Goal: Task Accomplishment & Management: Use online tool/utility

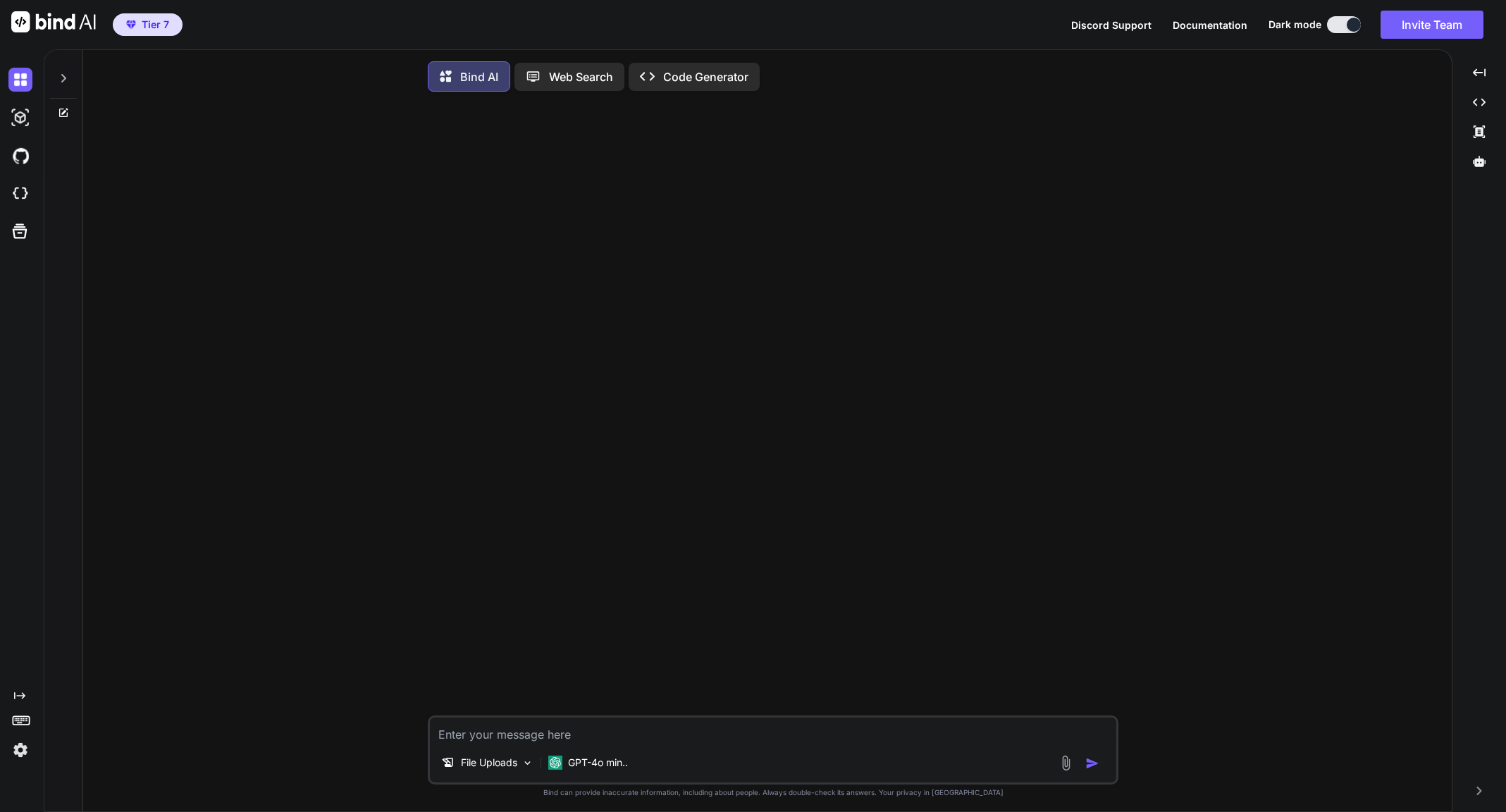
type textarea "x"
click at [47, 21] on img at bounding box center [53, 22] width 85 height 21
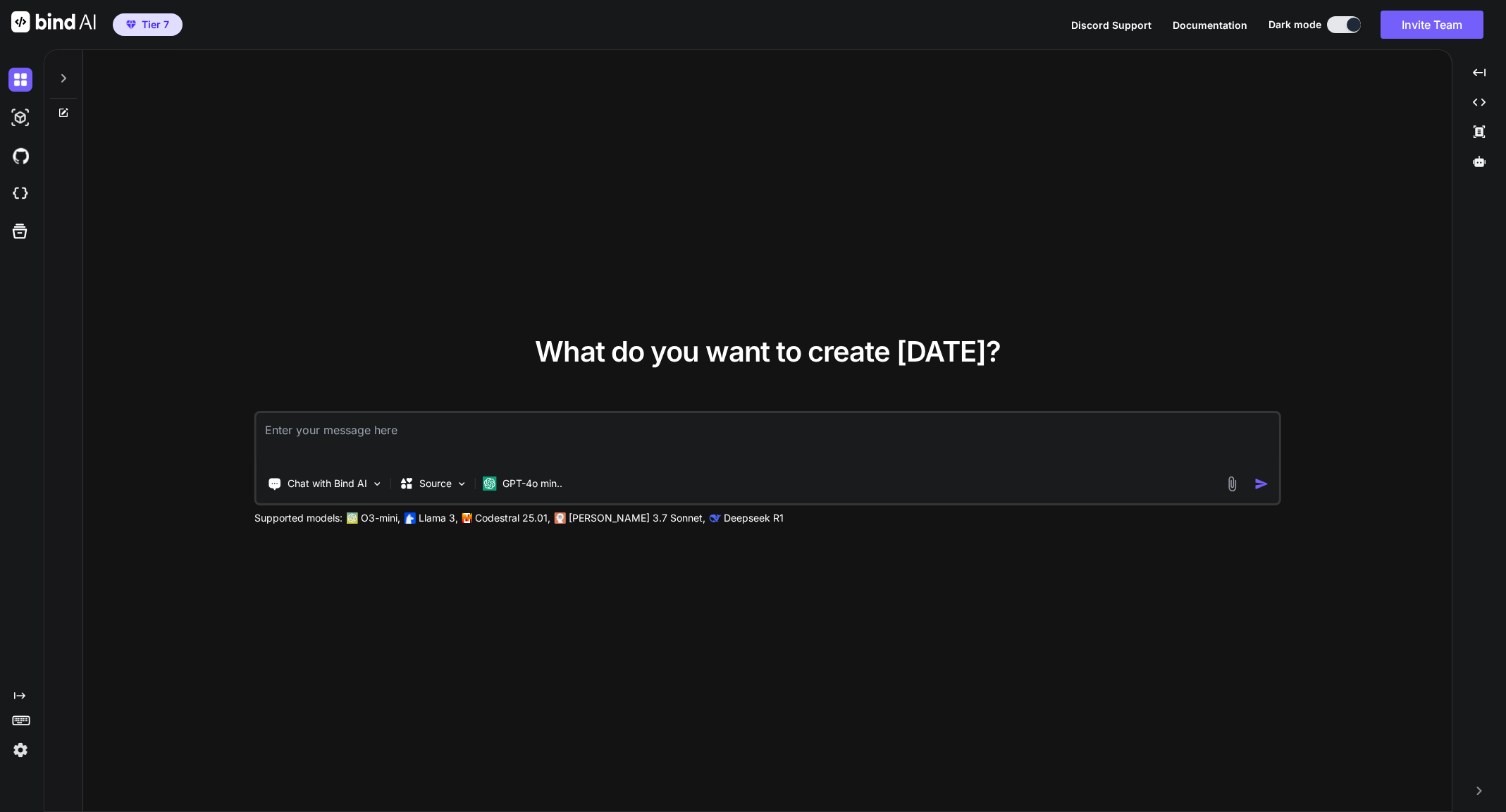
click at [1351, 33] on button at bounding box center [1344, 25] width 34 height 17
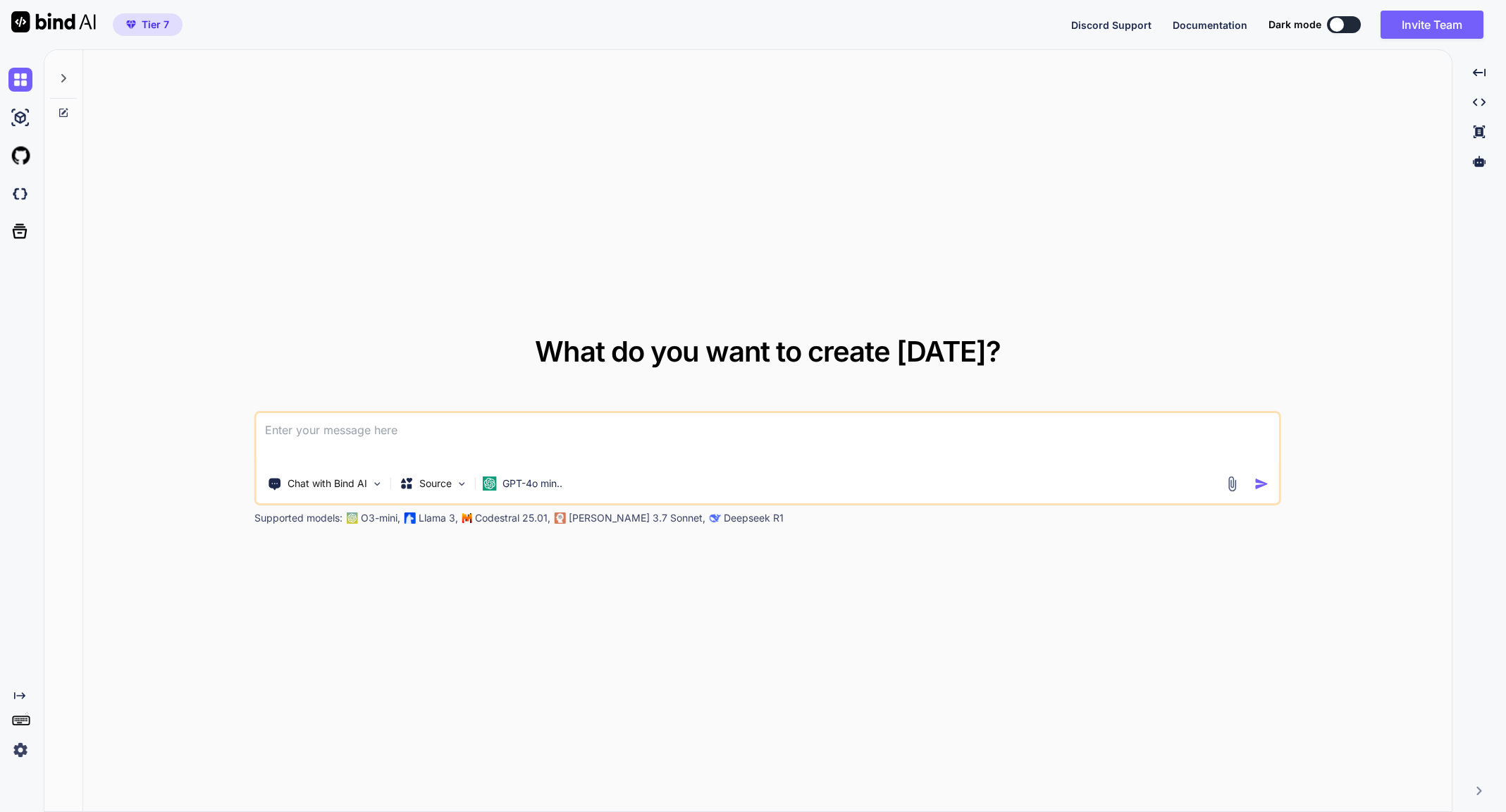
click at [1341, 36] on div "Discord Support Documentation Dark mode Invite Team Created with Pixso." at bounding box center [1283, 25] width 423 height 28
click at [1342, 32] on button at bounding box center [1344, 25] width 34 height 17
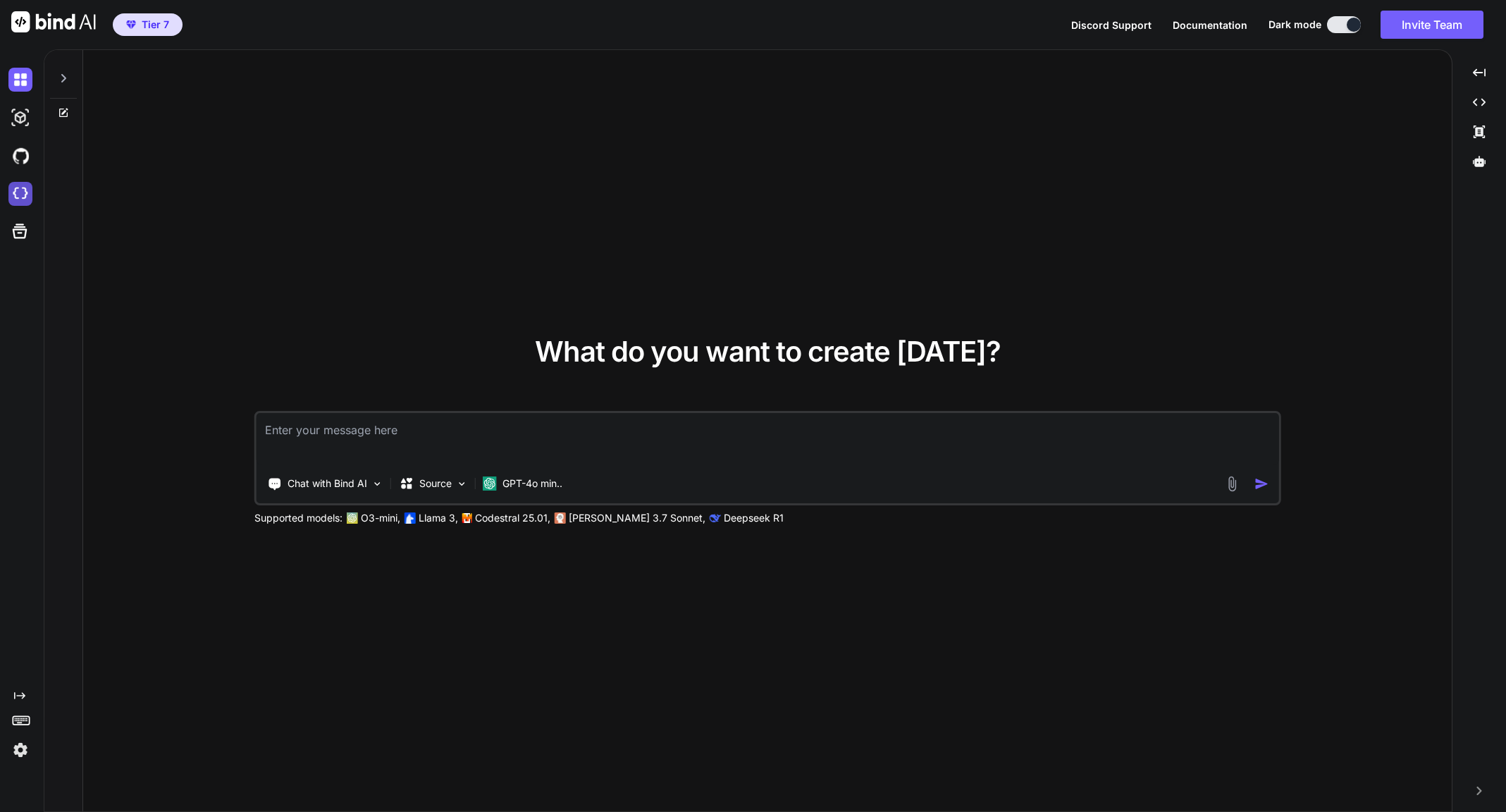
click at [29, 205] on img at bounding box center [21, 194] width 24 height 24
click at [28, 743] on img at bounding box center [21, 749] width 24 height 24
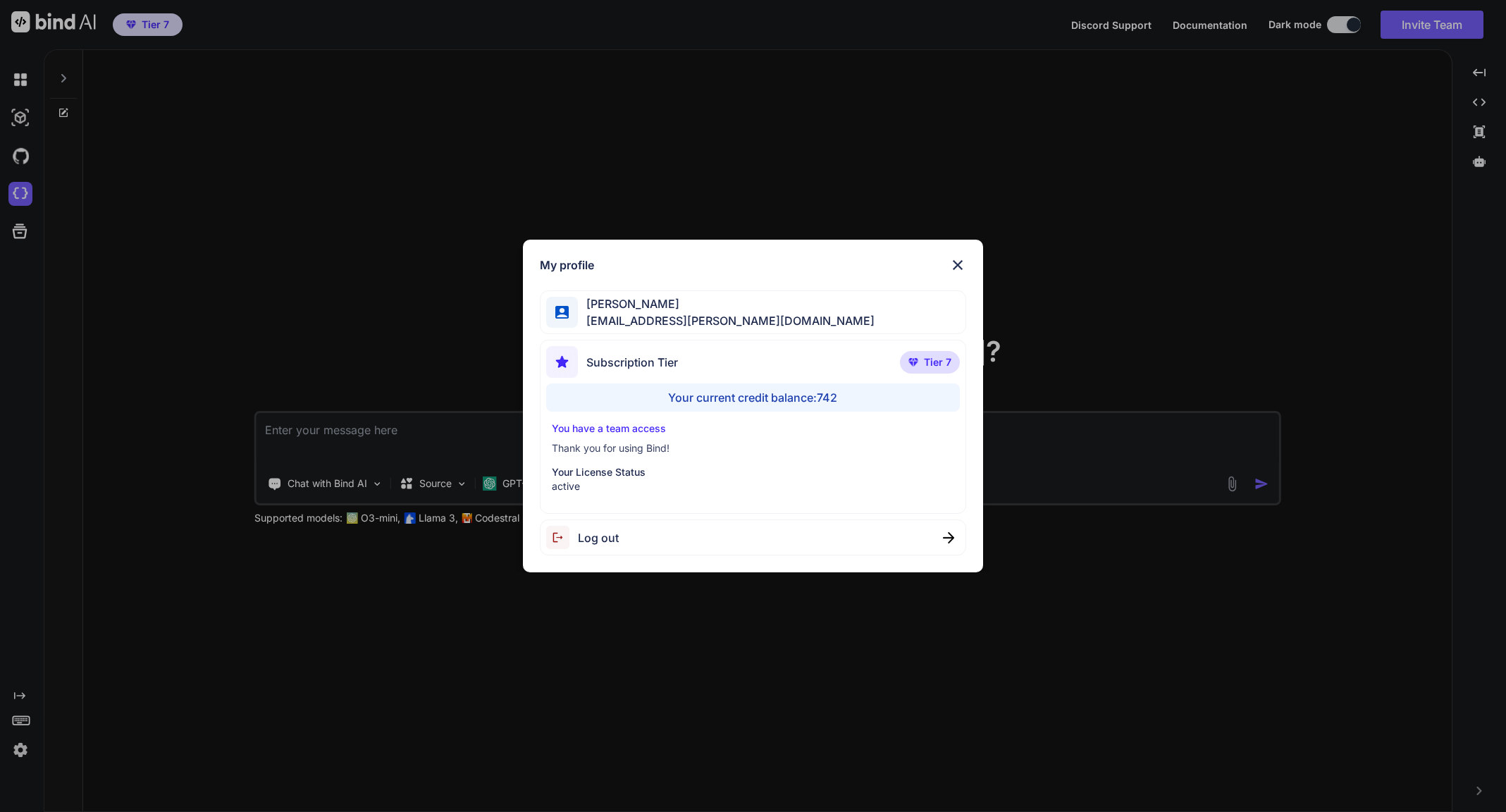
click at [598, 541] on span "Log out" at bounding box center [598, 538] width 41 height 17
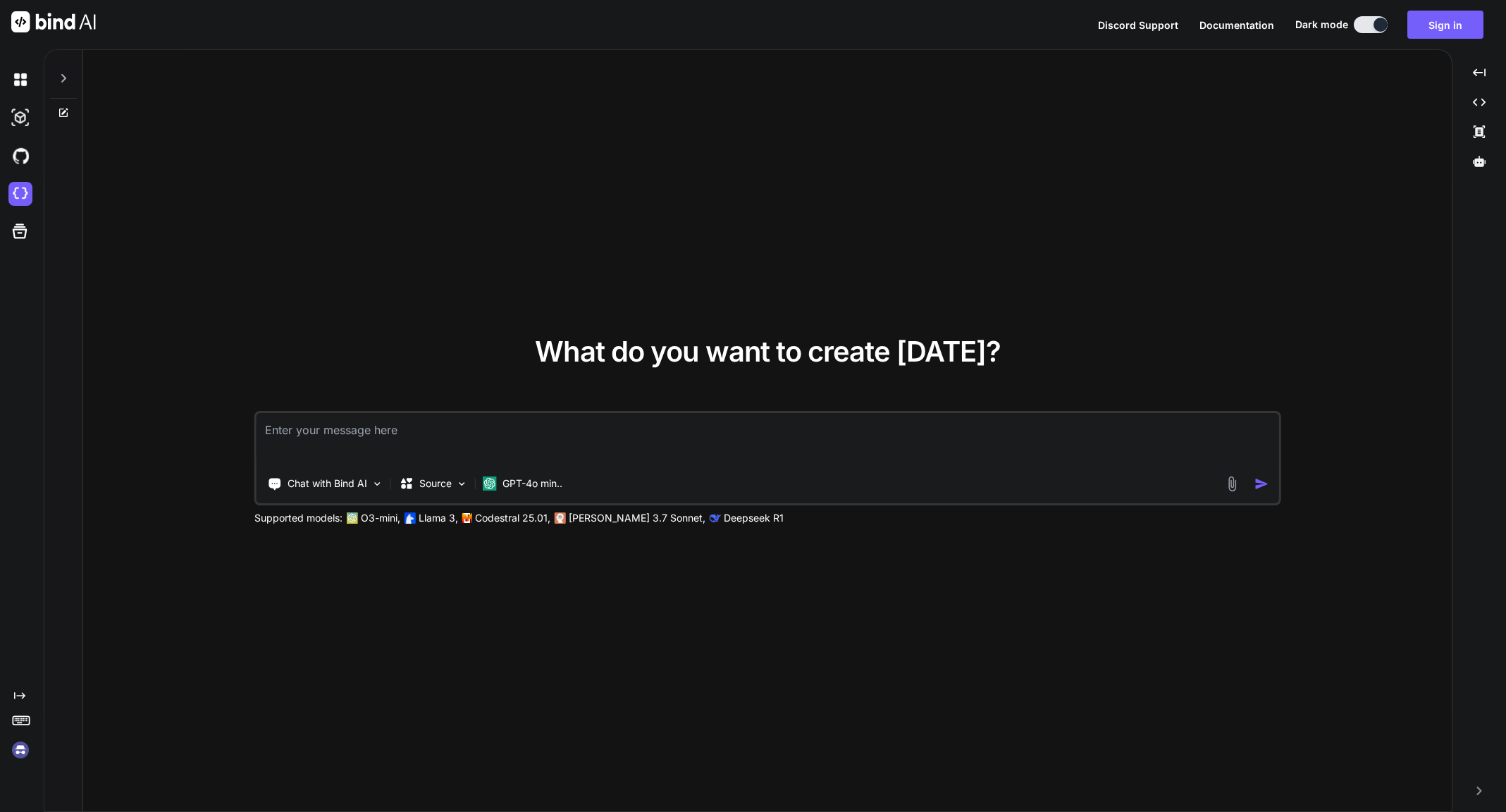
click at [17, 749] on img at bounding box center [21, 749] width 24 height 24
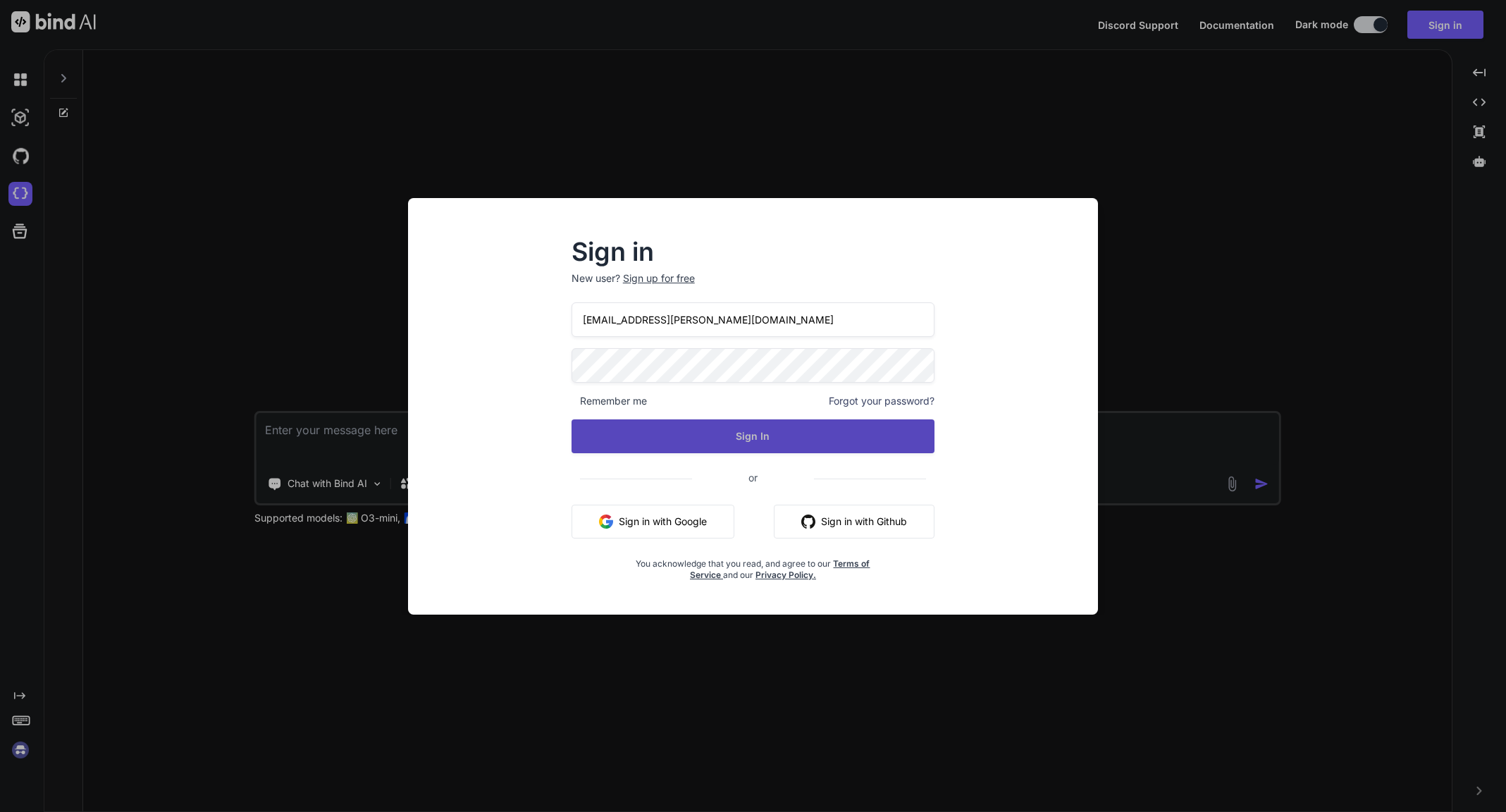
click at [694, 429] on button "Sign In" at bounding box center [753, 436] width 364 height 34
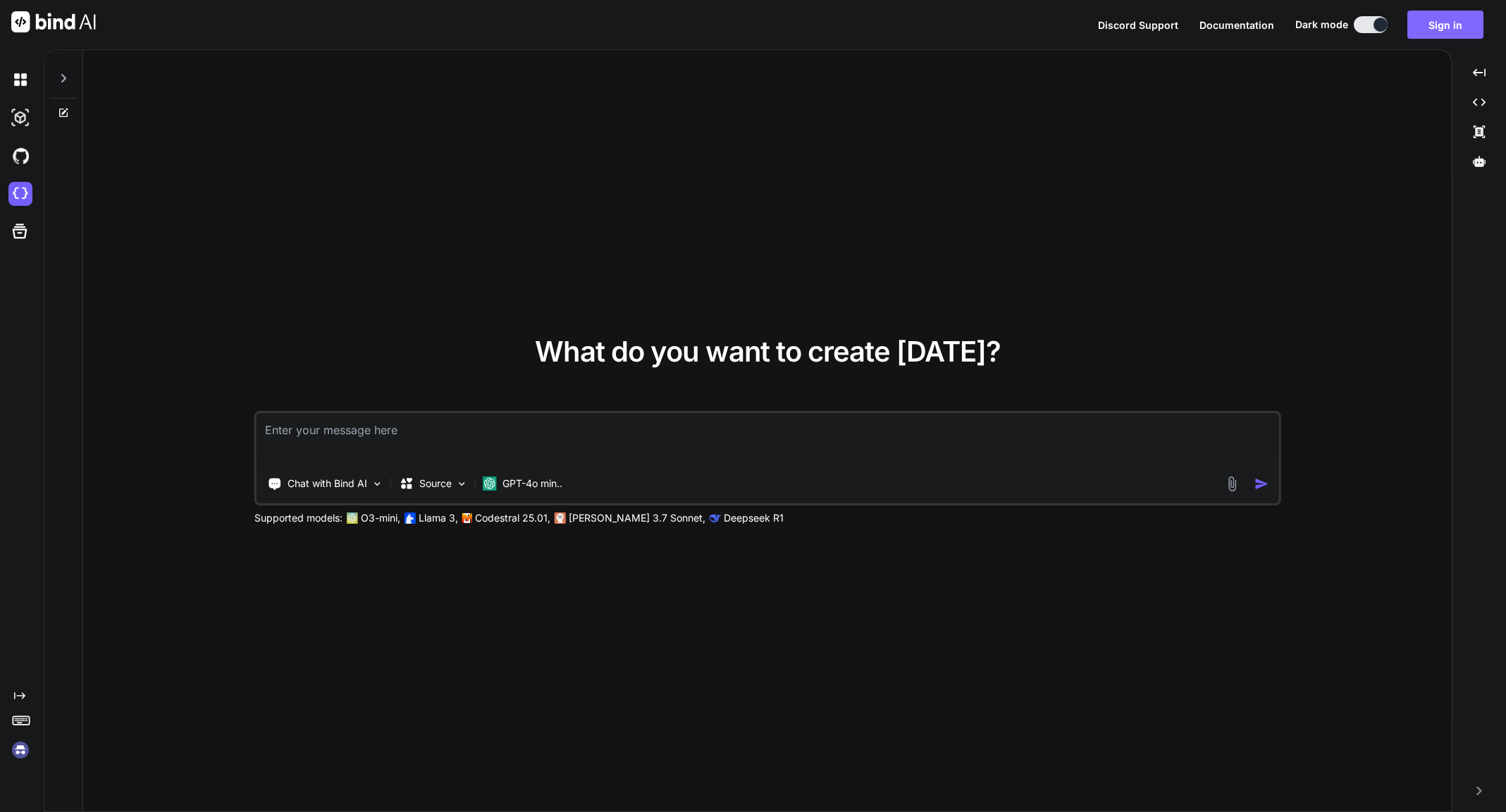
click at [1453, 30] on button "Sign in" at bounding box center [1445, 25] width 76 height 28
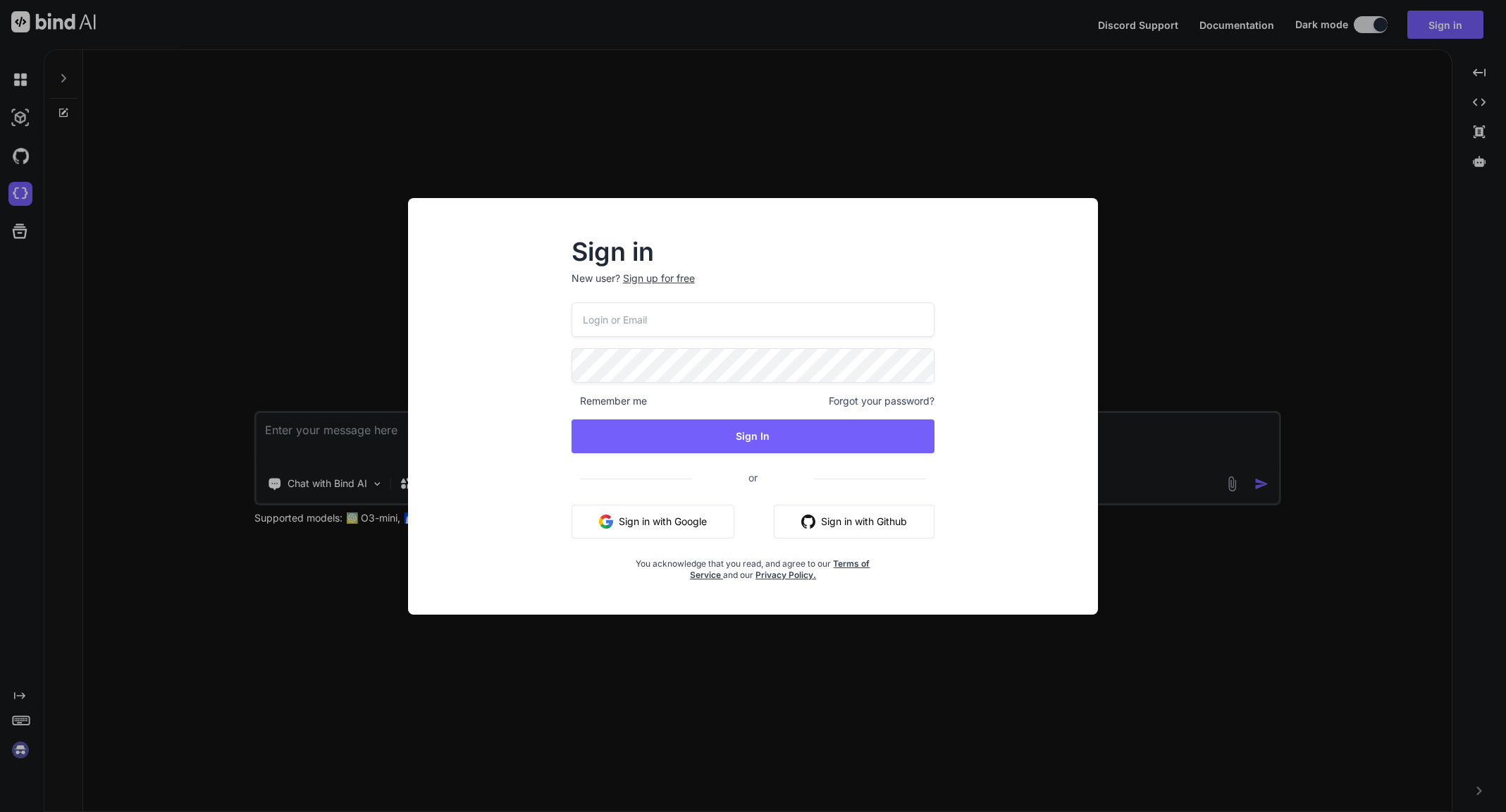
type input "mail@ross-sivertsen.com"
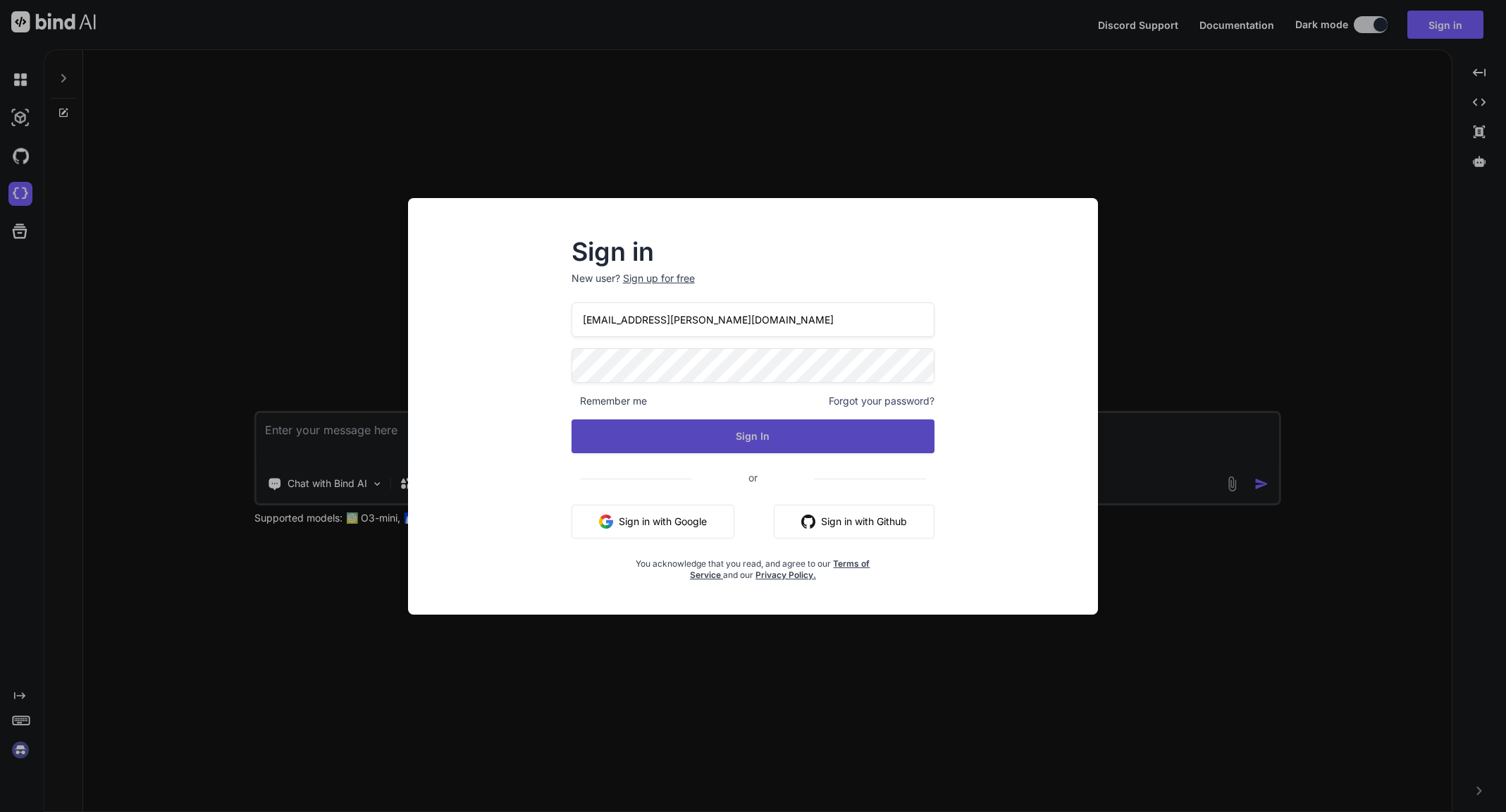
click at [779, 436] on button "Sign In" at bounding box center [753, 436] width 364 height 34
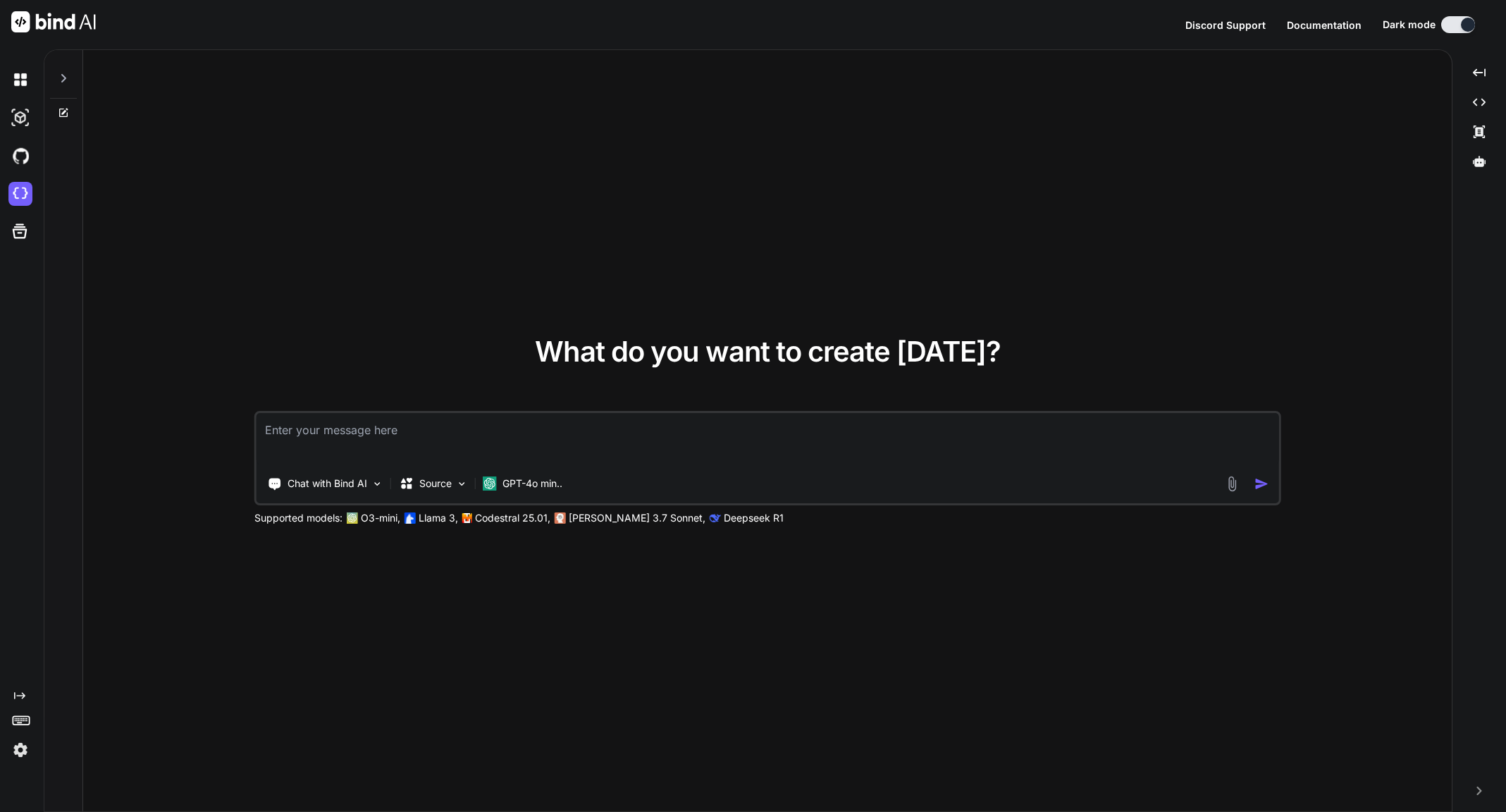
click at [15, 749] on img at bounding box center [21, 749] width 24 height 24
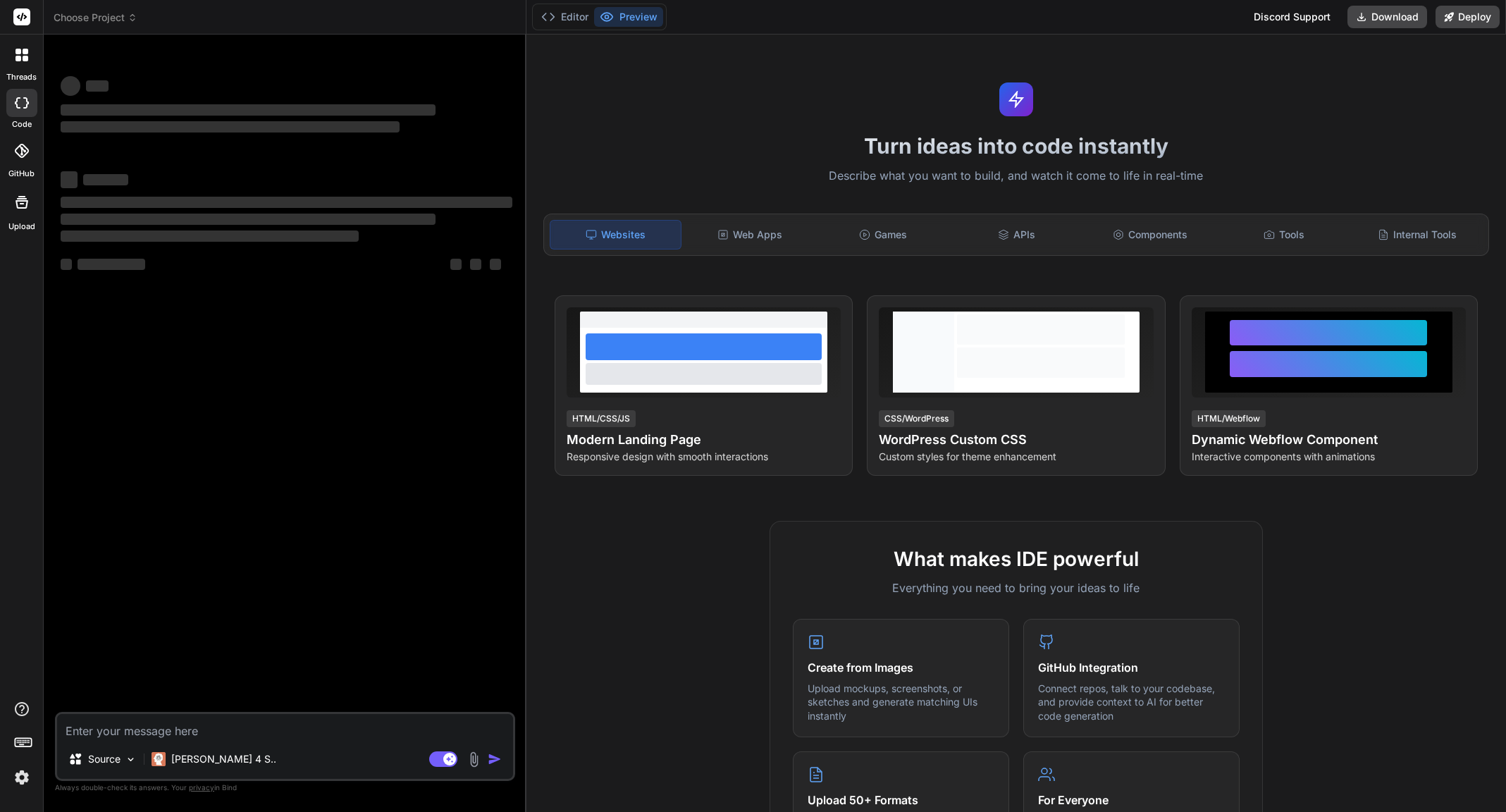
click at [129, 19] on icon at bounding box center [133, 18] width 10 height 10
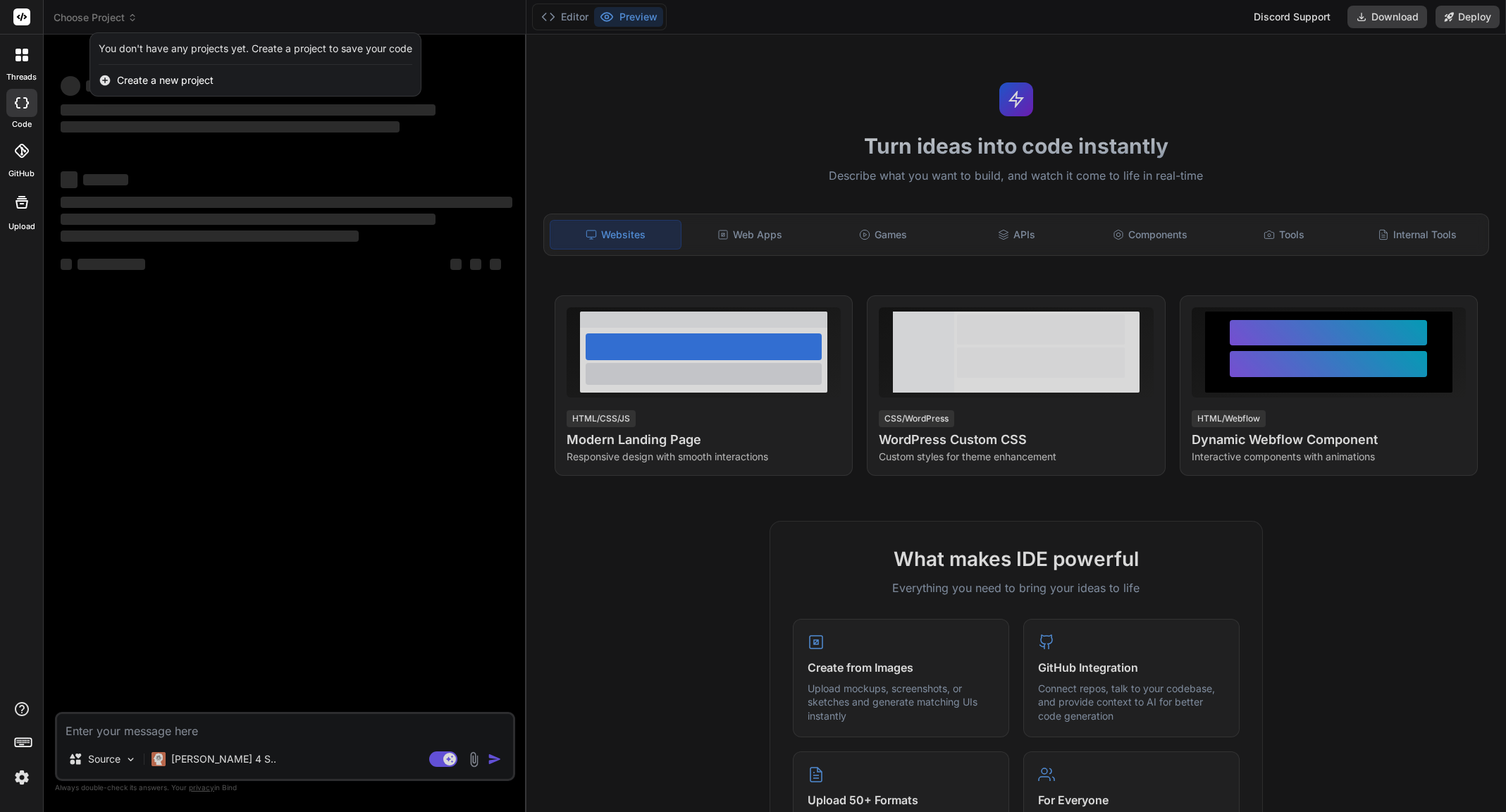
type textarea "x"
click at [22, 776] on img at bounding box center [22, 777] width 24 height 24
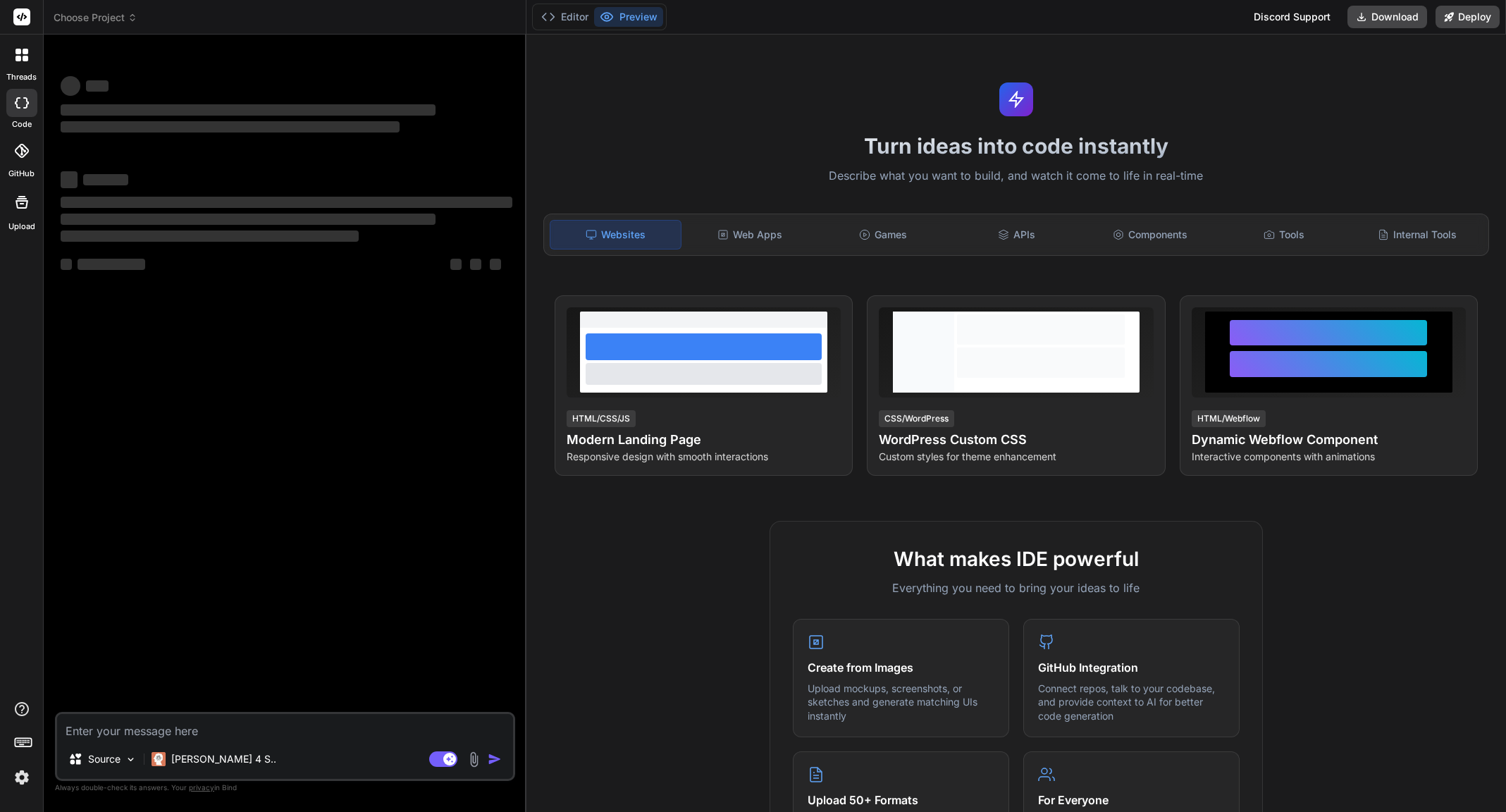
click at [25, 784] on img at bounding box center [22, 777] width 24 height 24
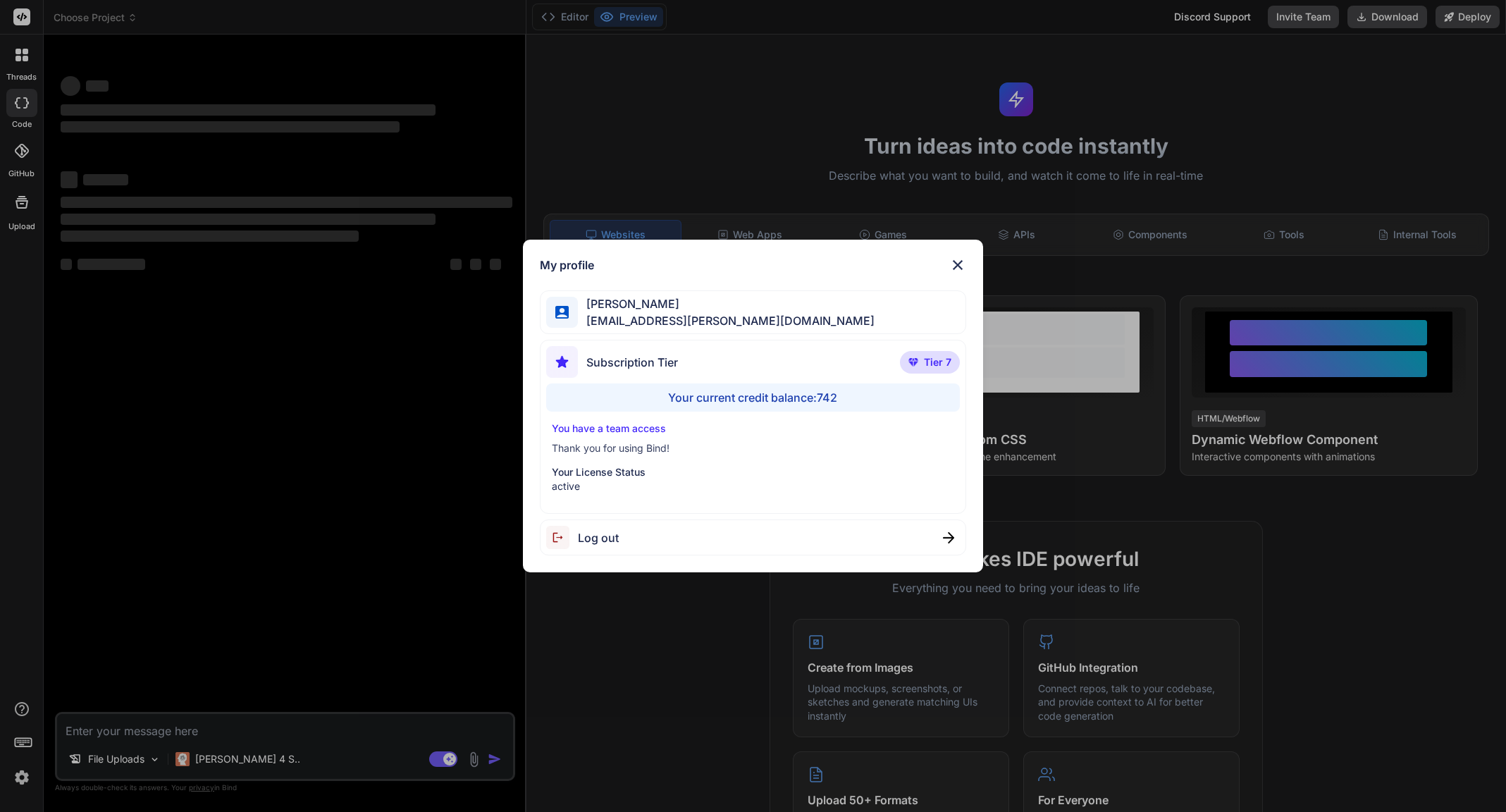
click at [595, 536] on span "Log out" at bounding box center [598, 538] width 41 height 17
click at [813, 394] on div "Your current credit balance: 742" at bounding box center [753, 398] width 413 height 28
click at [630, 475] on p "Your License Status" at bounding box center [753, 472] width 402 height 14
click at [956, 264] on img at bounding box center [958, 265] width 17 height 17
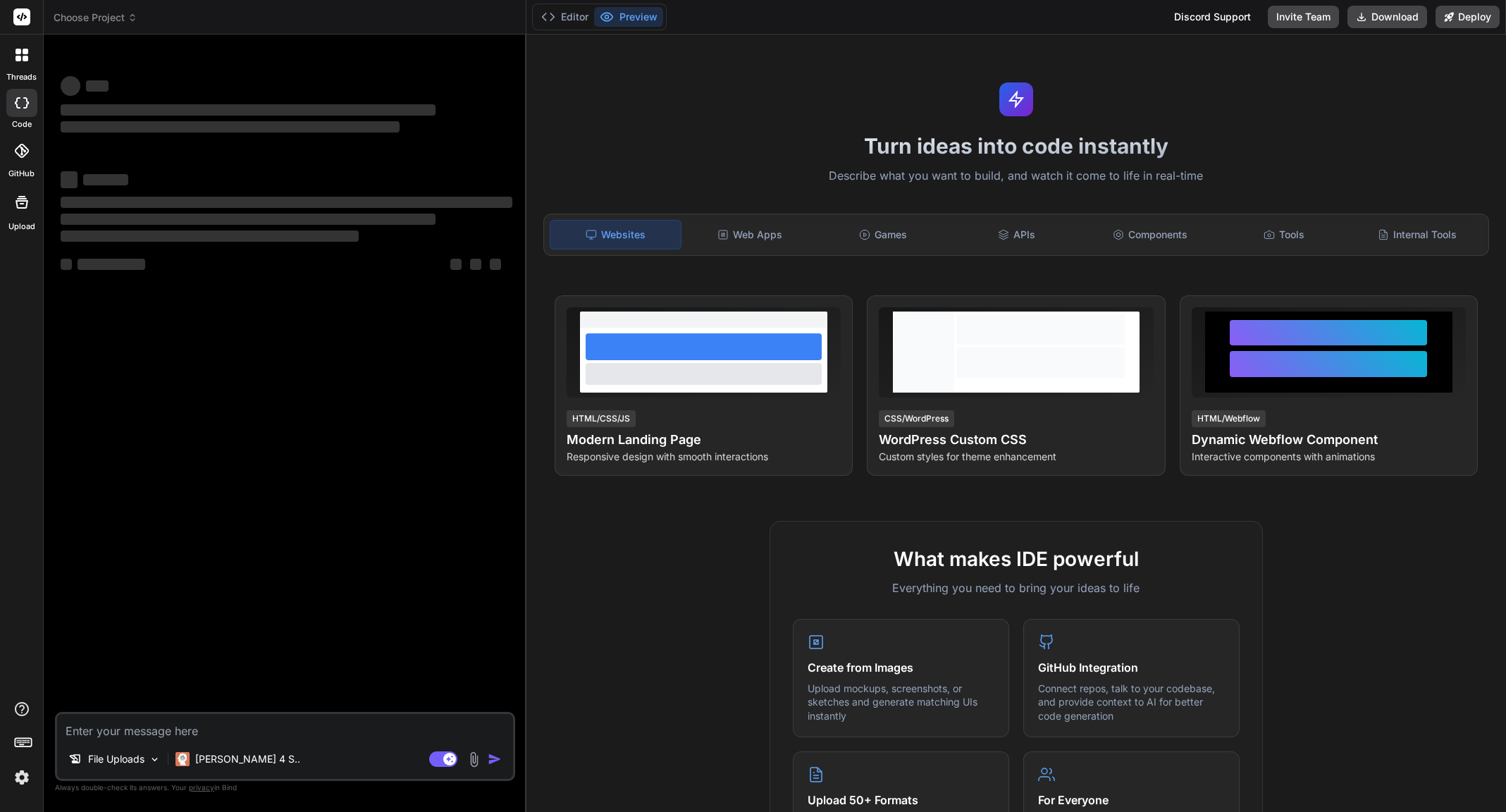
click at [15, 780] on img at bounding box center [22, 777] width 24 height 24
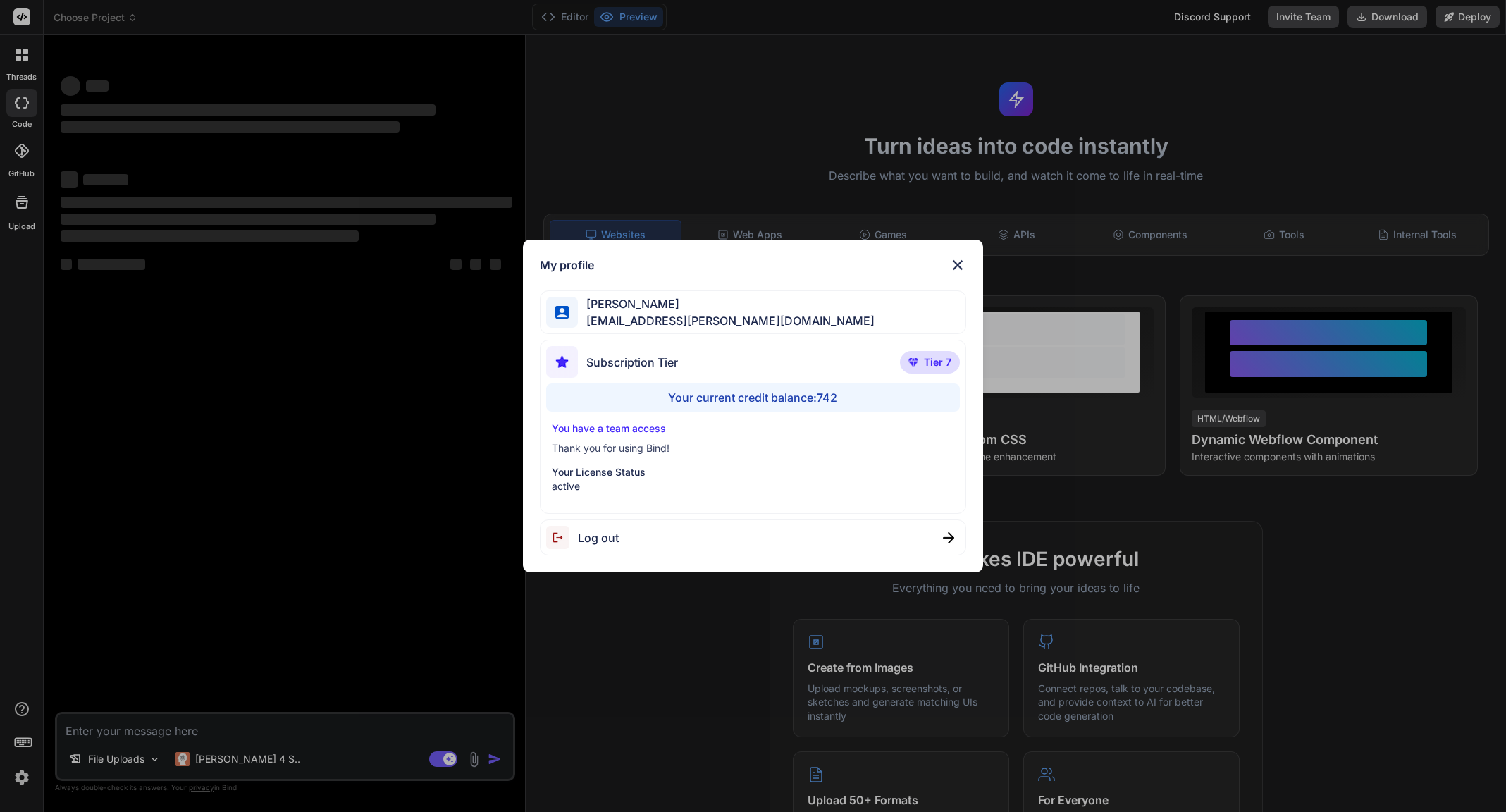
click at [610, 534] on span "Log out" at bounding box center [598, 538] width 41 height 17
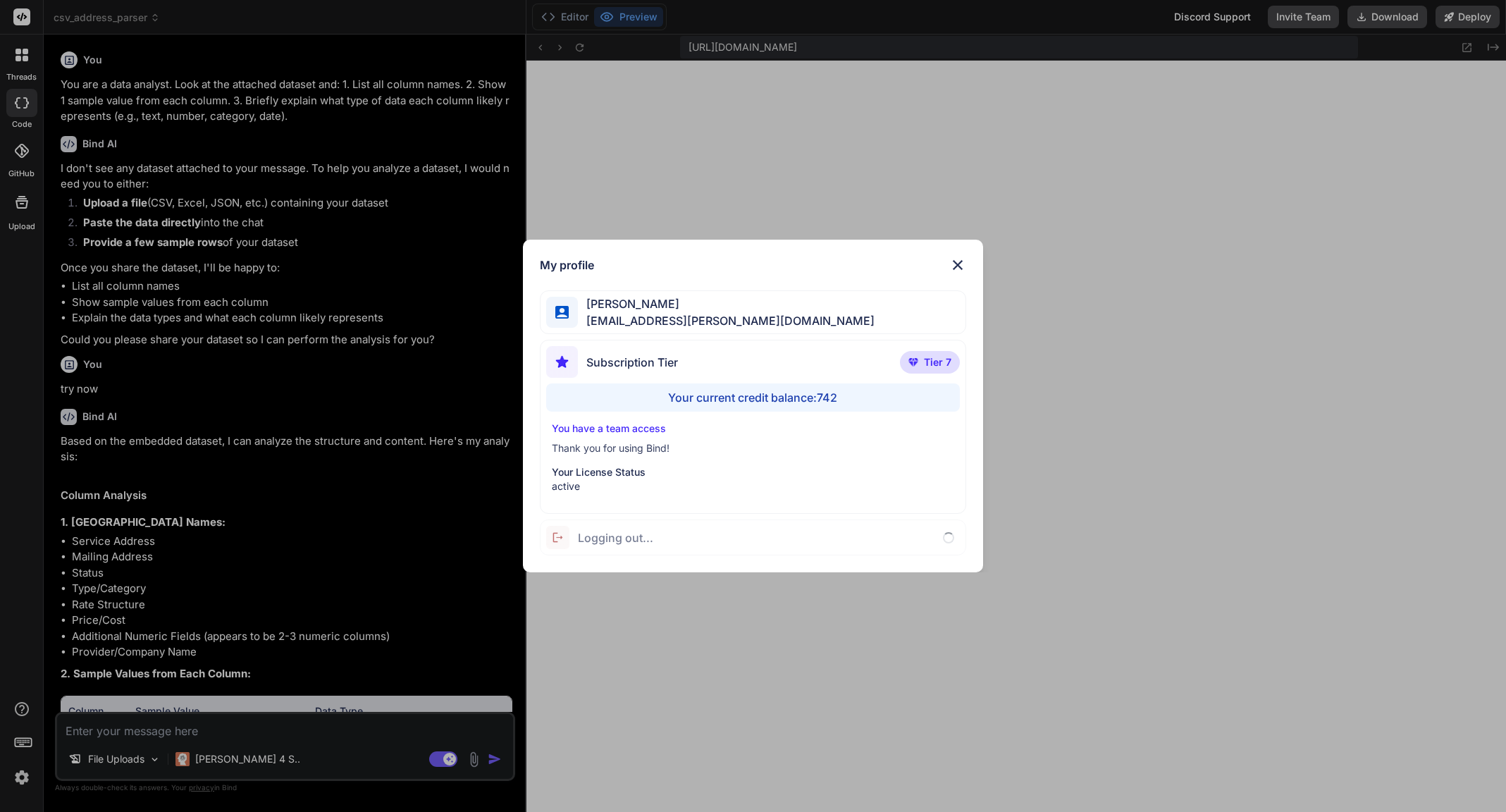
type textarea "x"
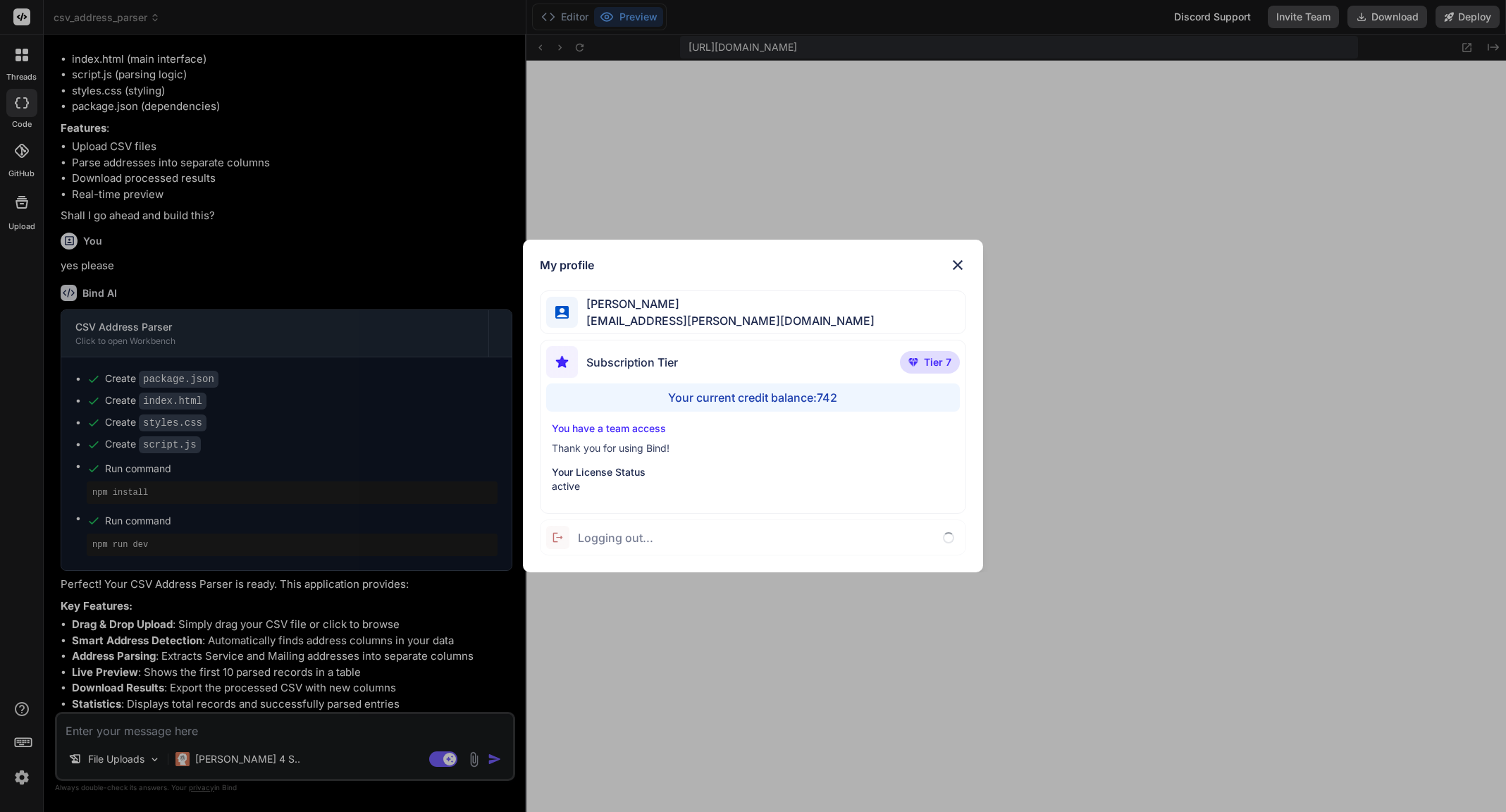
scroll to position [1483, 0]
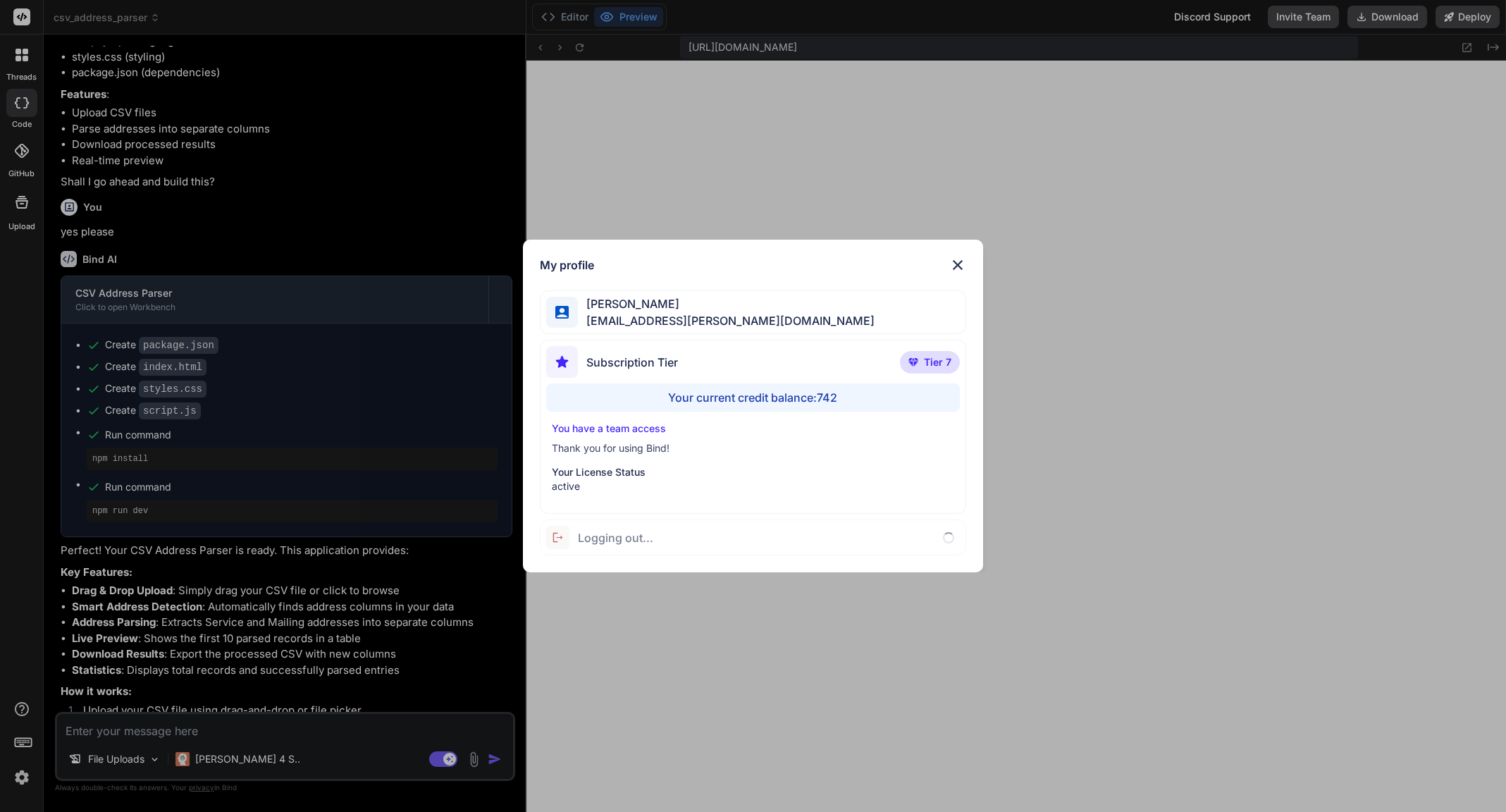
click at [965, 268] on img at bounding box center [958, 265] width 17 height 17
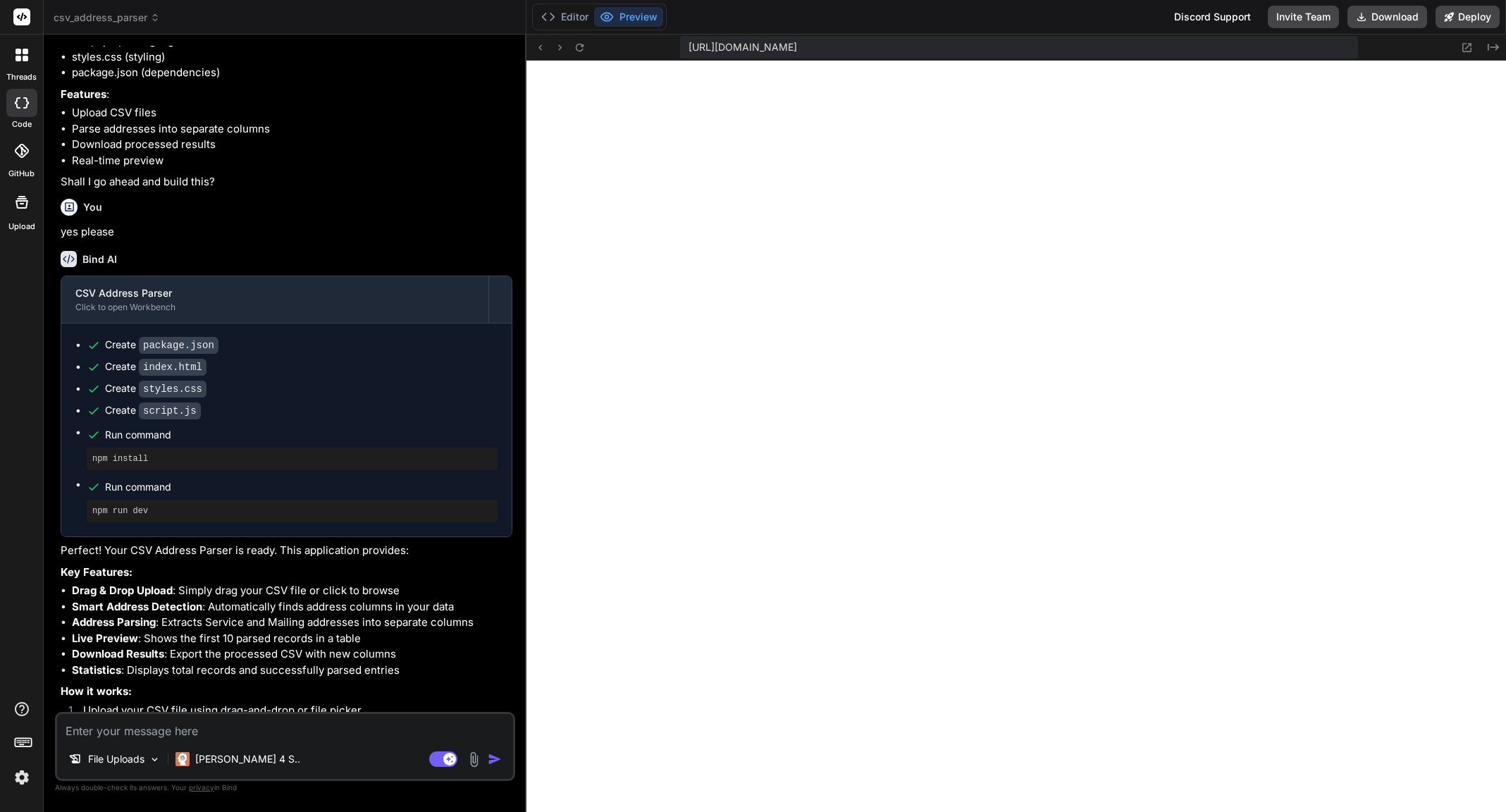
click at [26, 776] on img at bounding box center [22, 777] width 24 height 24
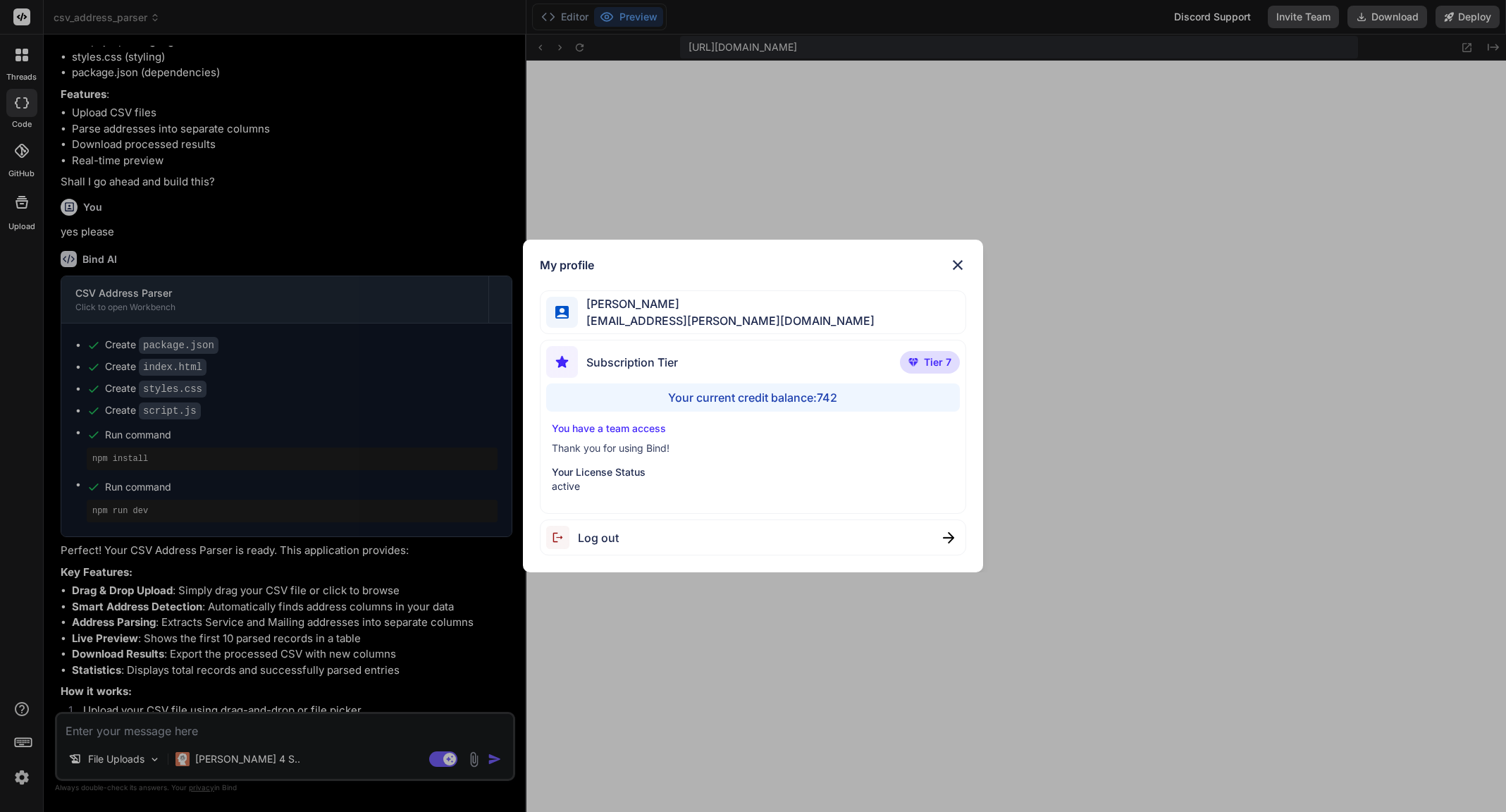
click at [940, 541] on div "Log out" at bounding box center [753, 537] width 426 height 36
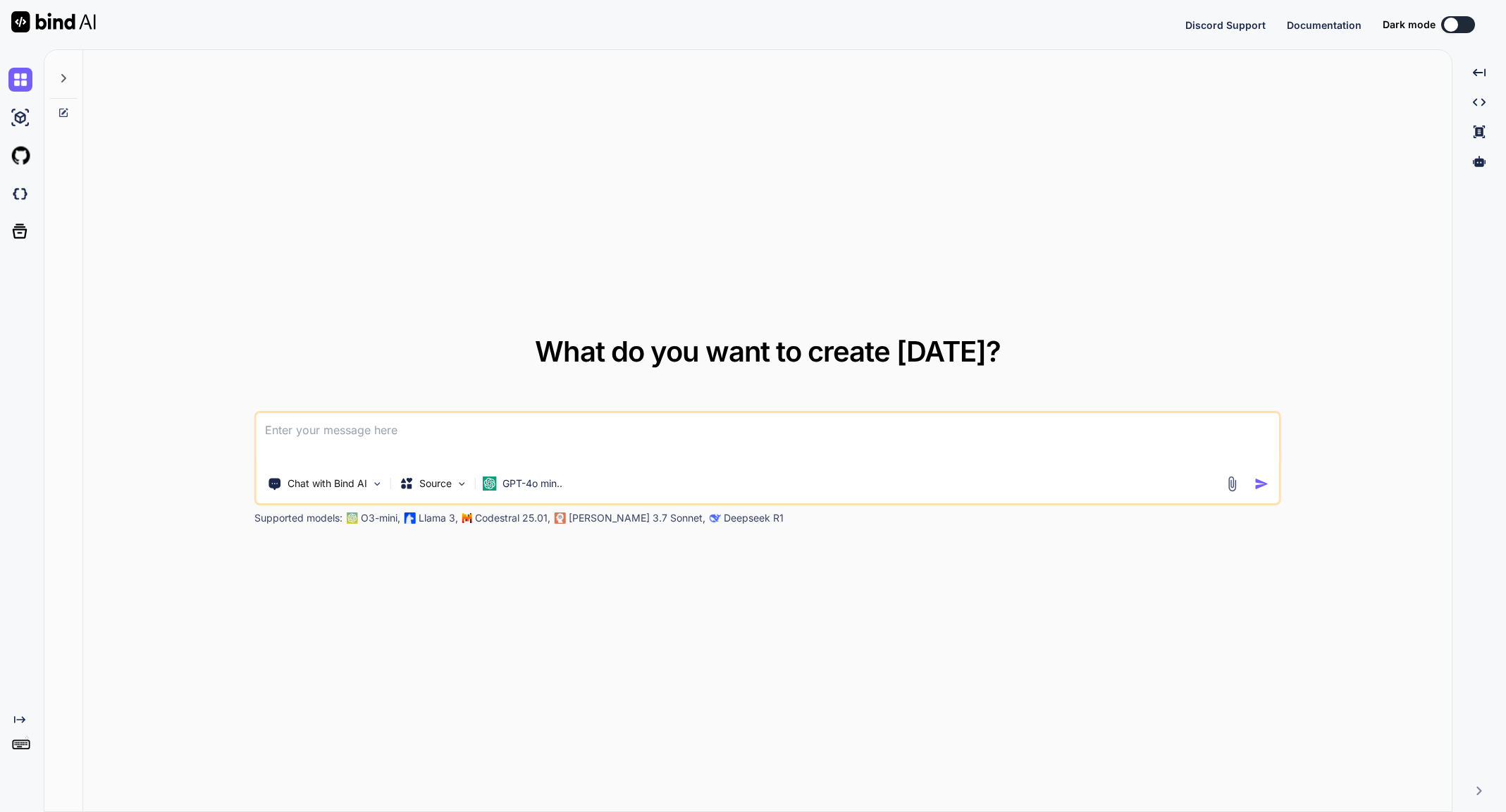
type textarea "x"
click at [24, 752] on img at bounding box center [21, 749] width 24 height 24
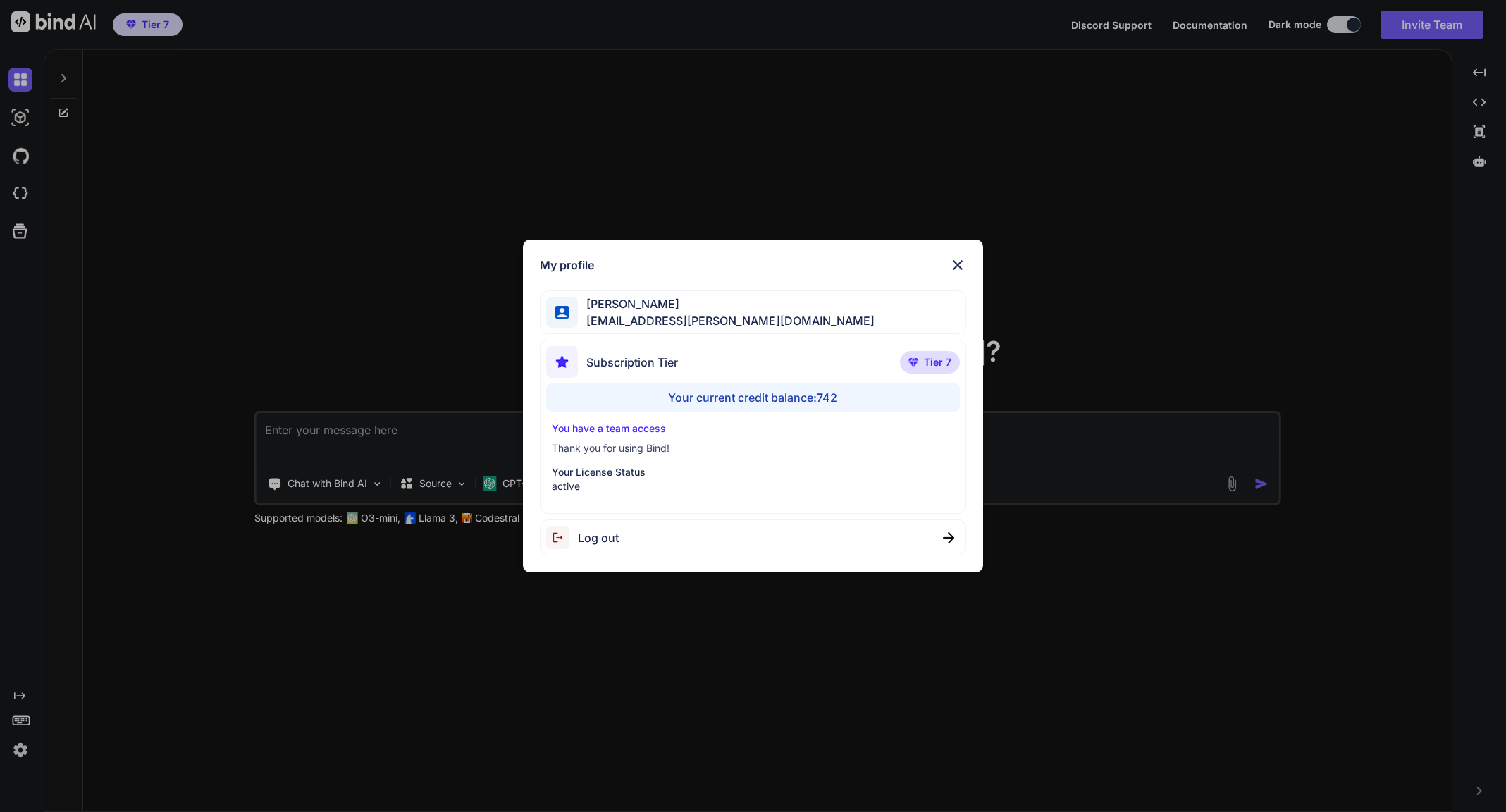
click at [956, 263] on img at bounding box center [958, 265] width 17 height 17
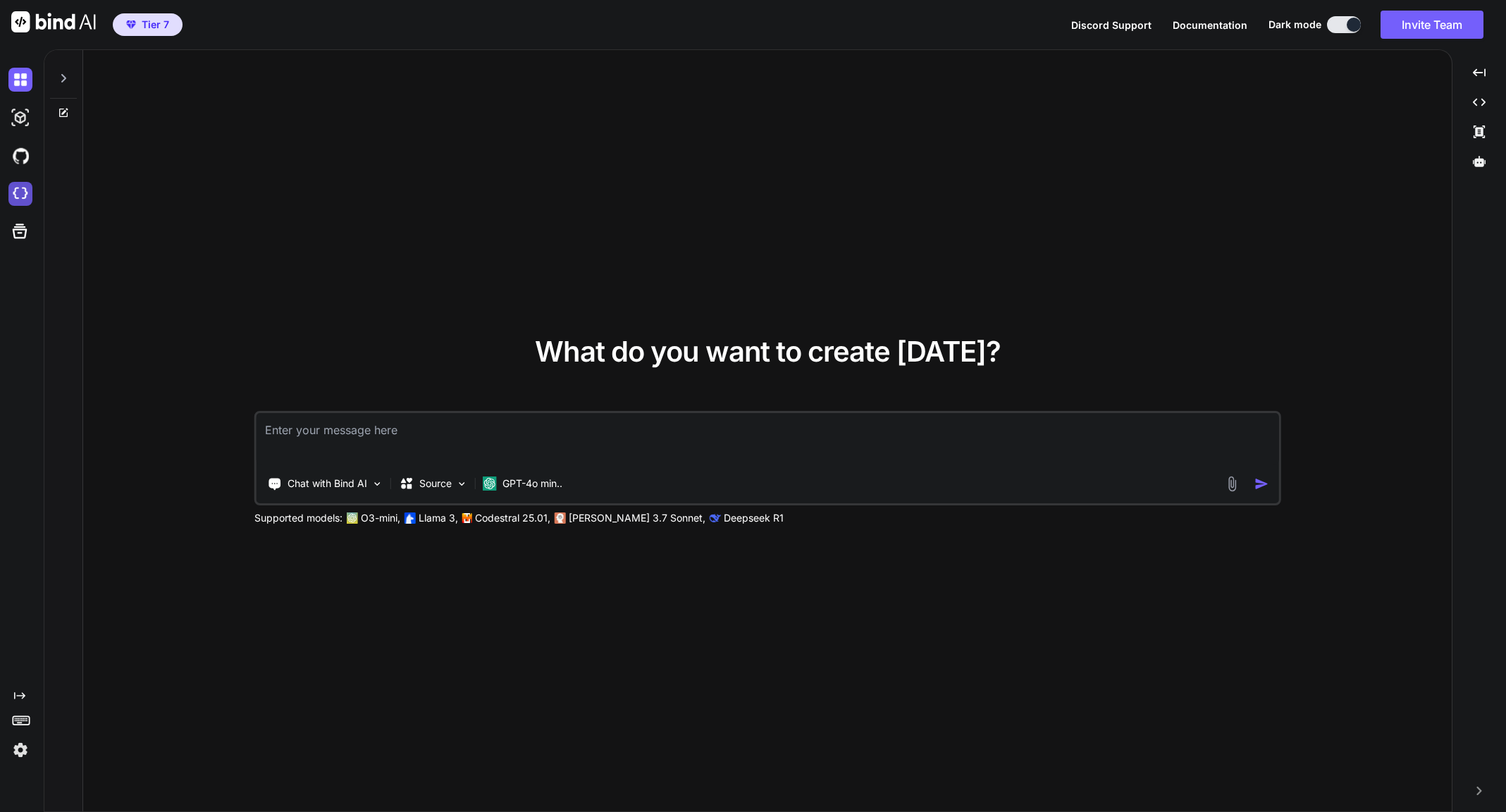
click at [24, 204] on img at bounding box center [21, 194] width 24 height 24
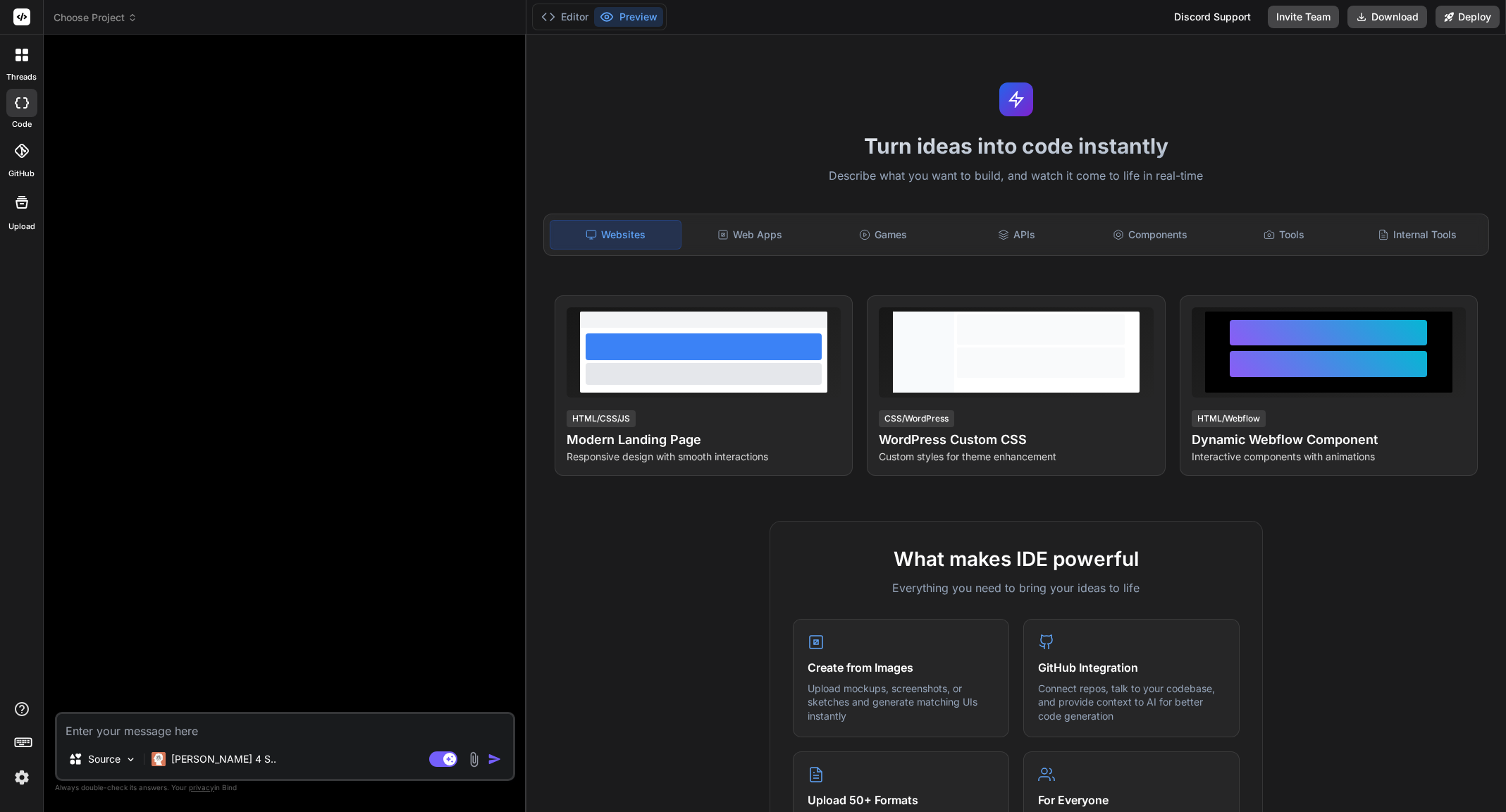
click at [117, 12] on span "Choose Project" at bounding box center [95, 18] width 84 height 14
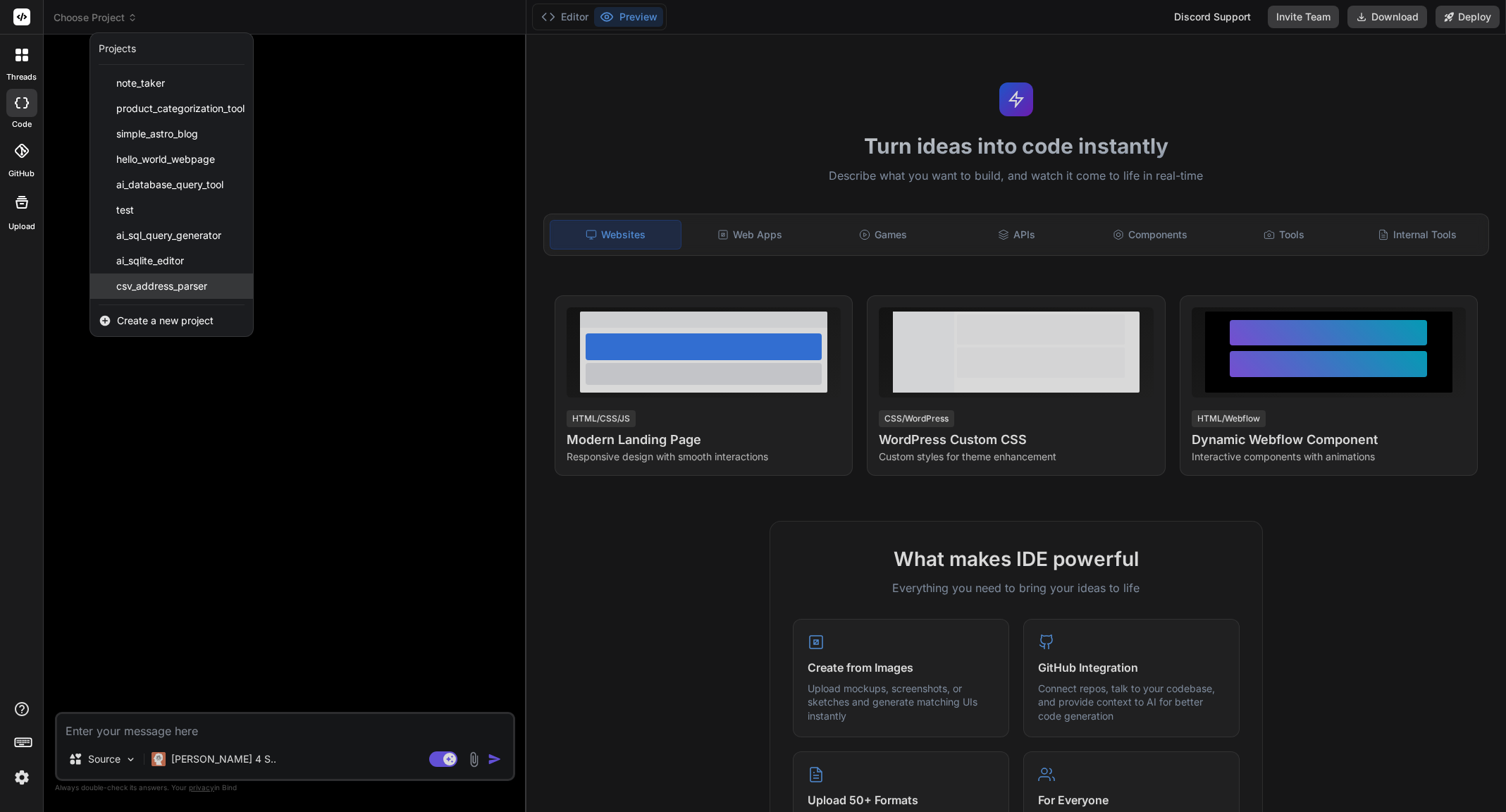
click at [159, 280] on span "csv_address_parser" at bounding box center [162, 286] width 91 height 14
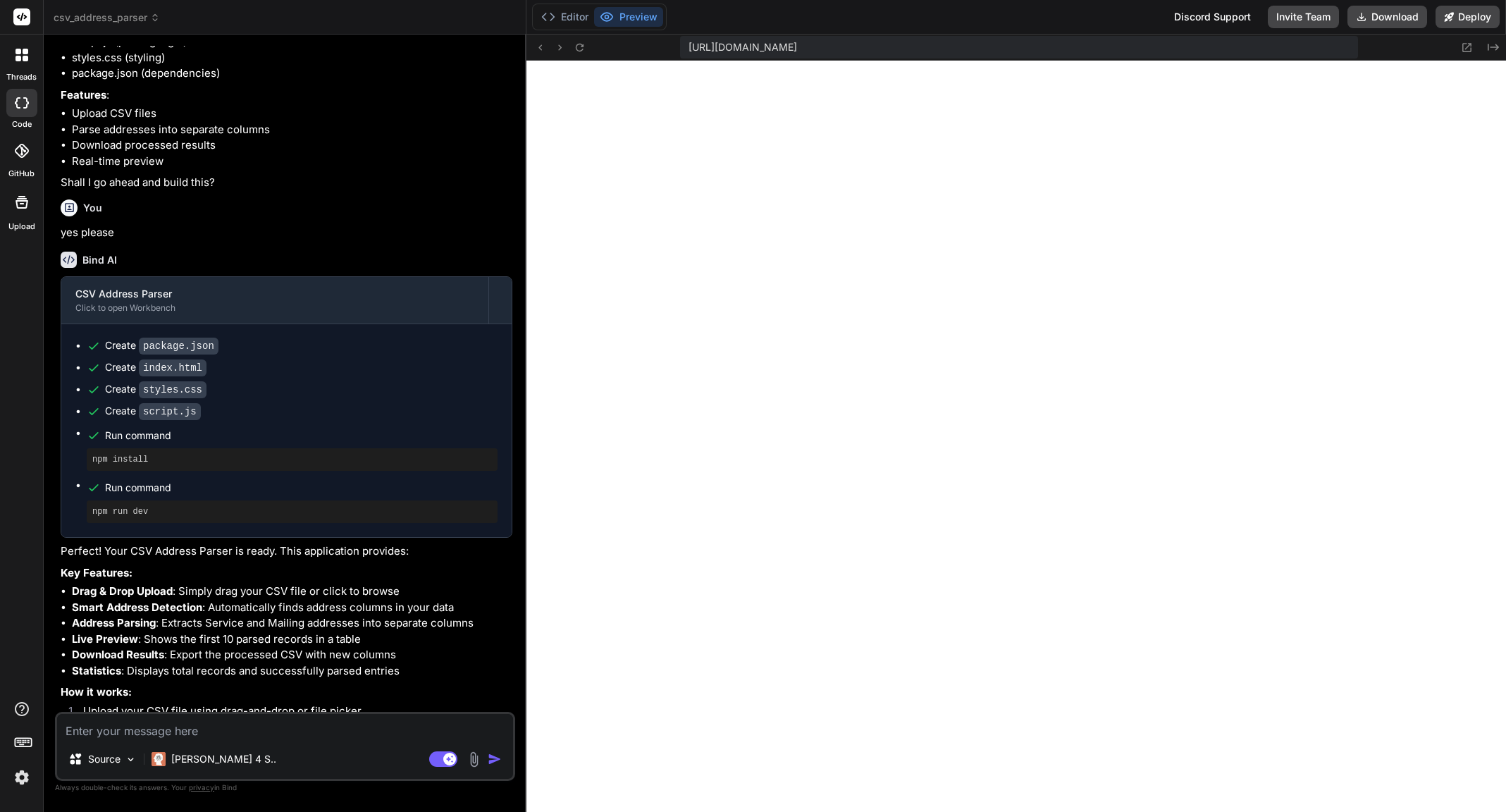
scroll to position [495, 0]
type textarea "x"
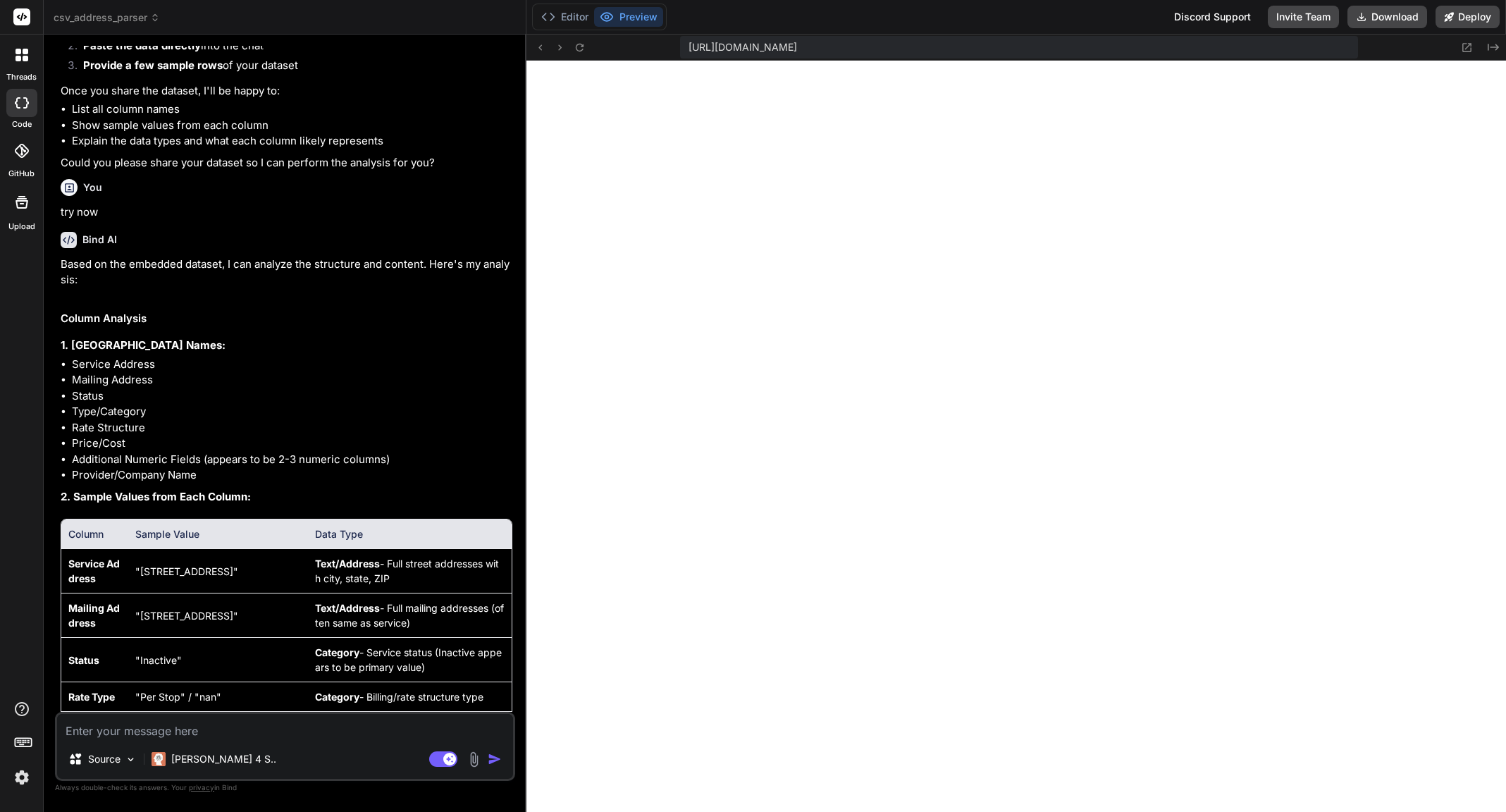
scroll to position [0, 0]
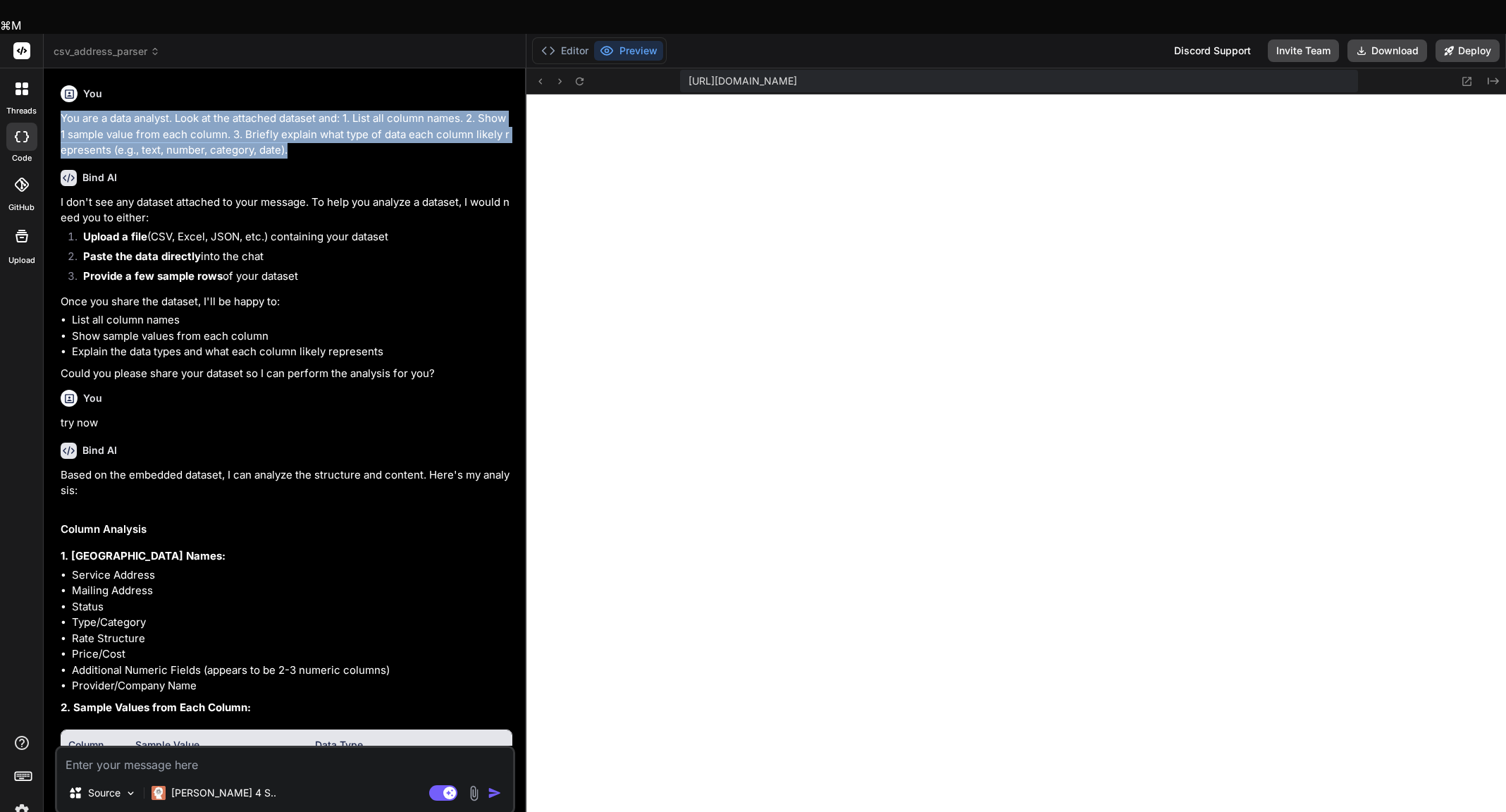
drag, startPoint x: 313, startPoint y: 117, endPoint x: 161, endPoint y: 73, distance: 158.2
click at [161, 80] on div "You You are a data analyst. Look at the attached dataset and: 1. List all colum…" at bounding box center [286, 119] width 452 height 79
copy p "You are a data analyst. Look at the attached dataset and: 1. List all column na…"
